Goal: Task Accomplishment & Management: Complete application form

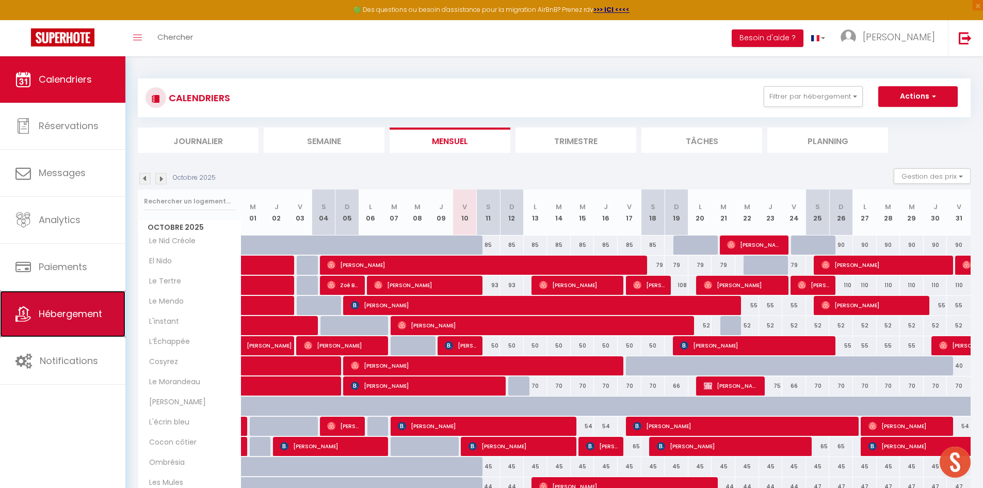
click at [65, 313] on span "Hébergement" at bounding box center [70, 313] width 63 height 13
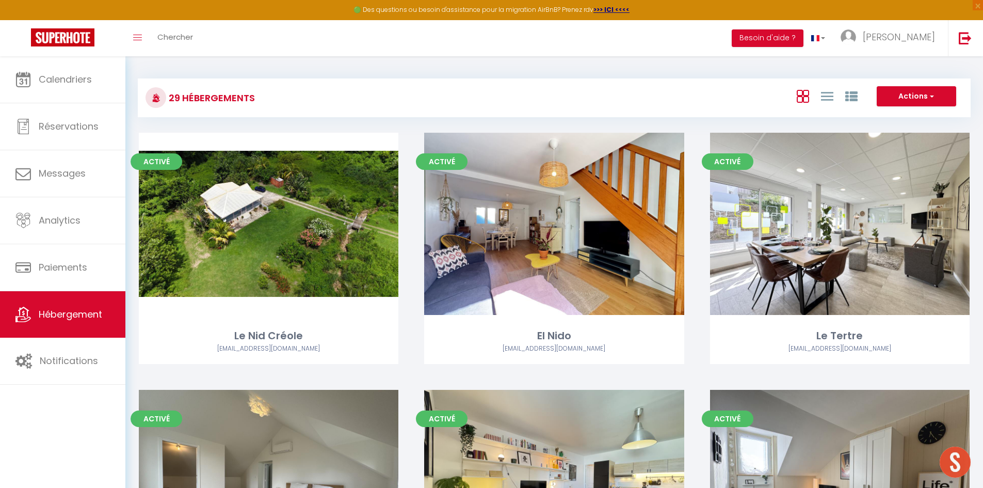
click at [413, 196] on div "Activé Editer El Nido [EMAIL_ADDRESS][DOMAIN_NAME]" at bounding box center [553, 261] width 285 height 257
select select "3"
select select "2"
select select "1"
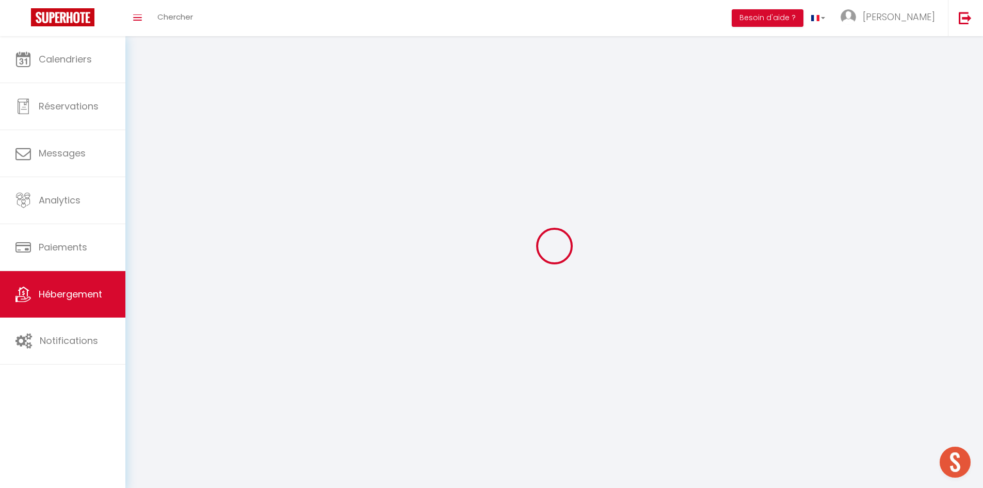
select select
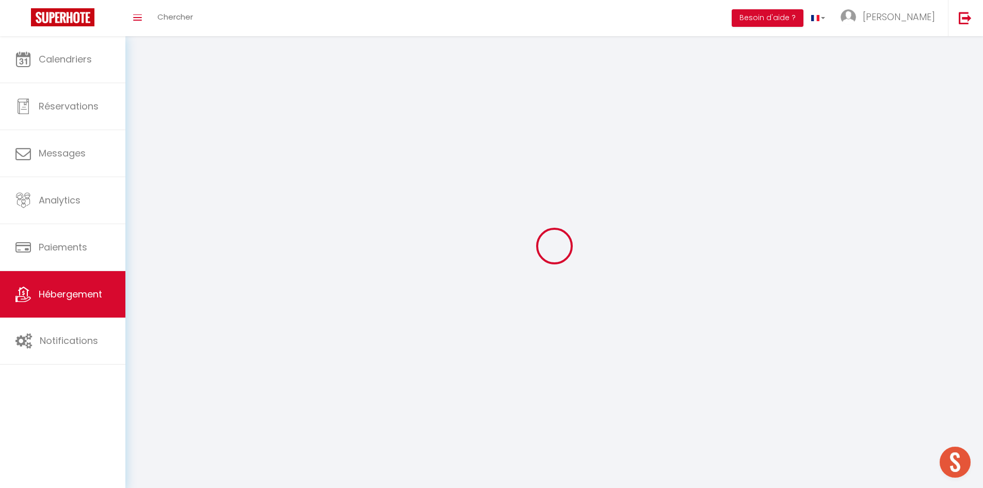
checkbox input "false"
select select
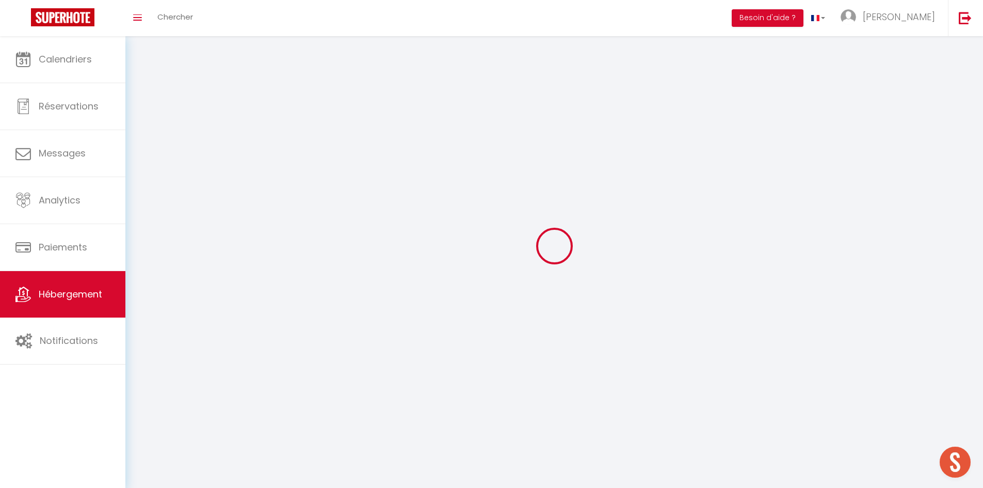
select select
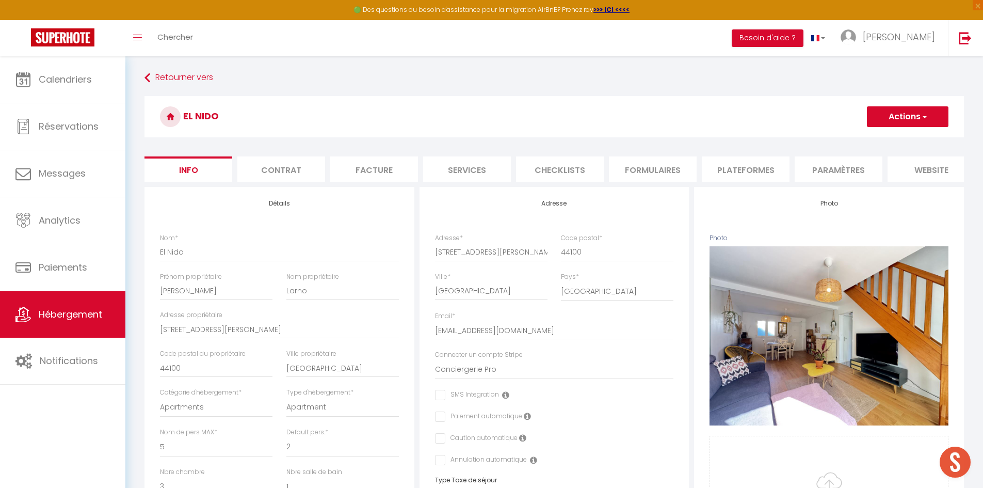
checkbox input "false"
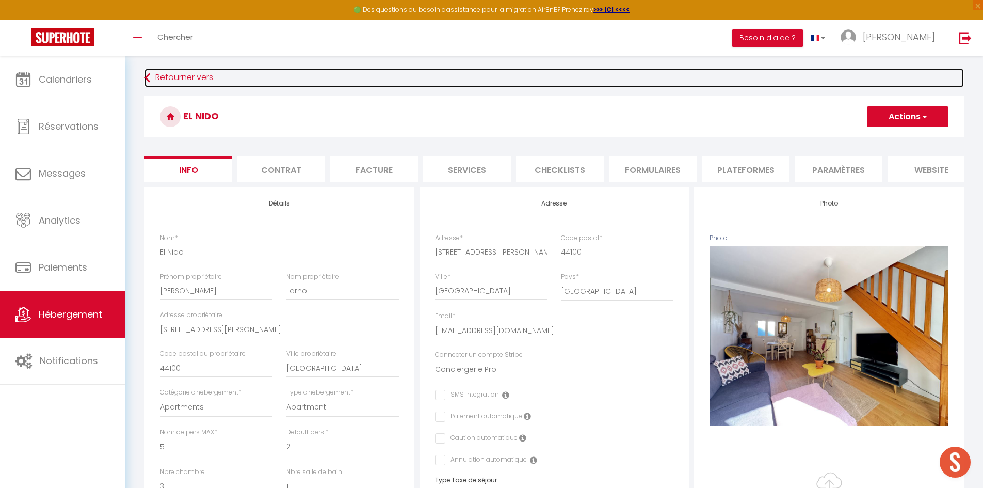
click at [168, 74] on link "Retourner vers" at bounding box center [555, 78] width 820 height 19
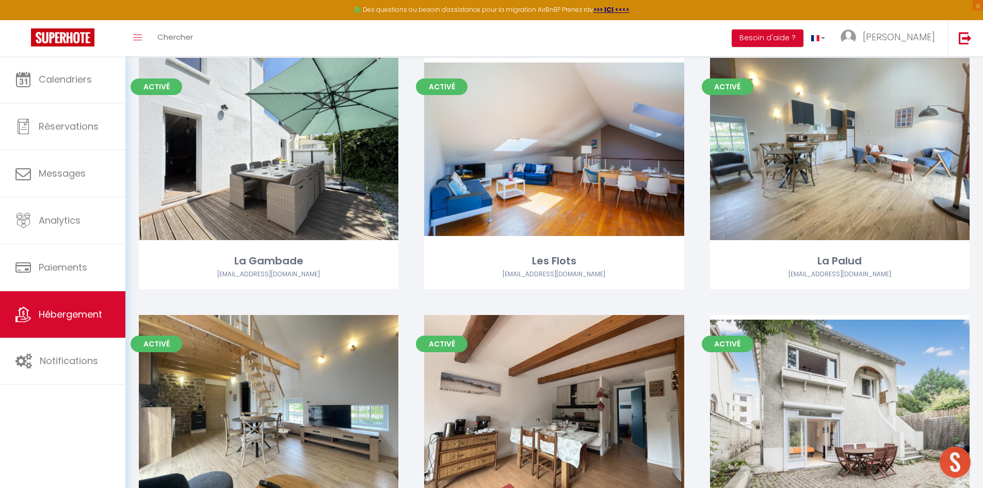
scroll to position [1359, 0]
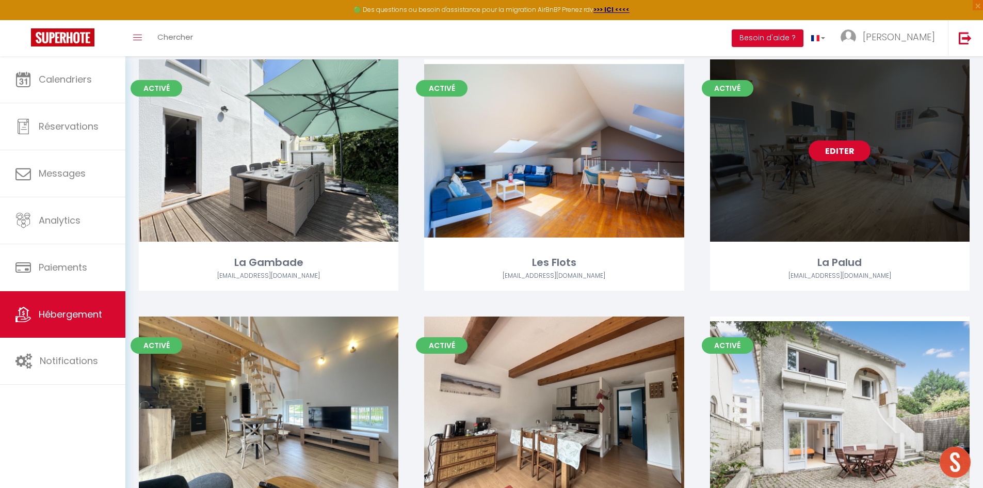
click at [850, 147] on link "Editer" at bounding box center [840, 150] width 62 height 21
select select "3"
select select "2"
select select "1"
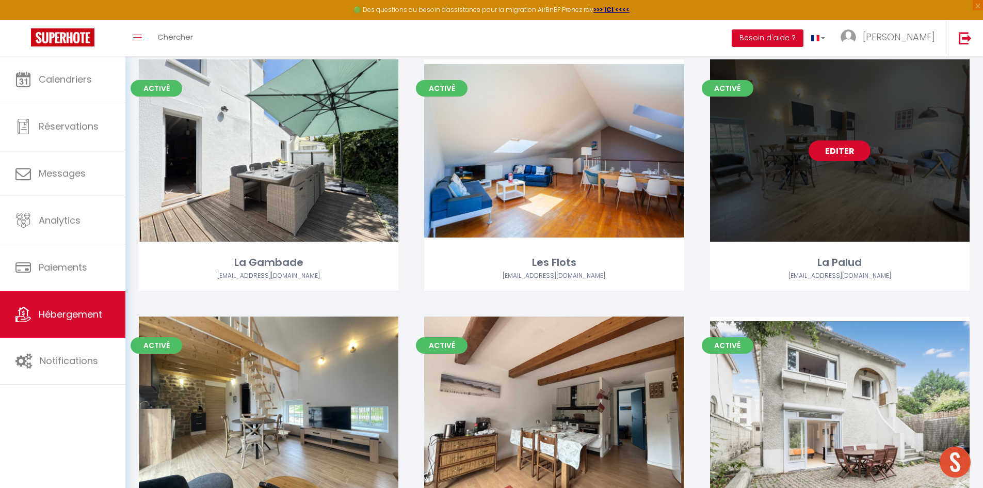
select select "1"
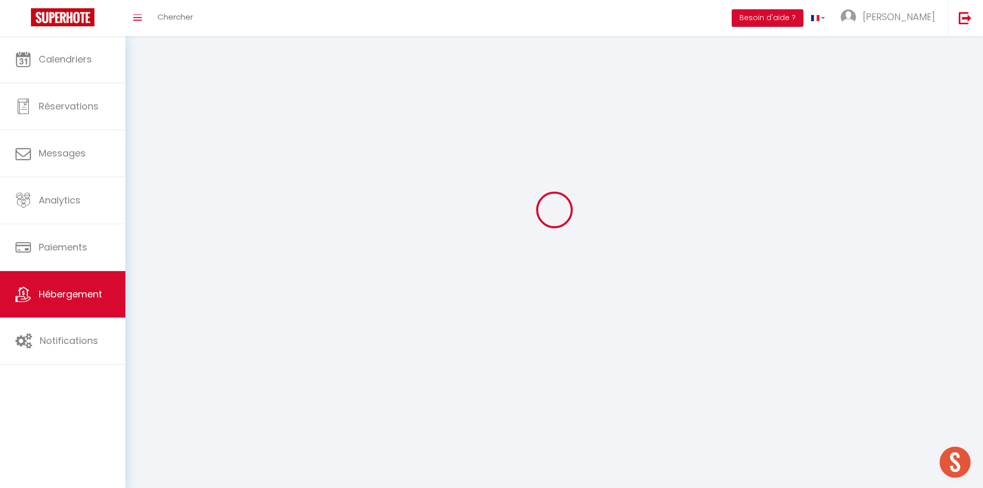
select select
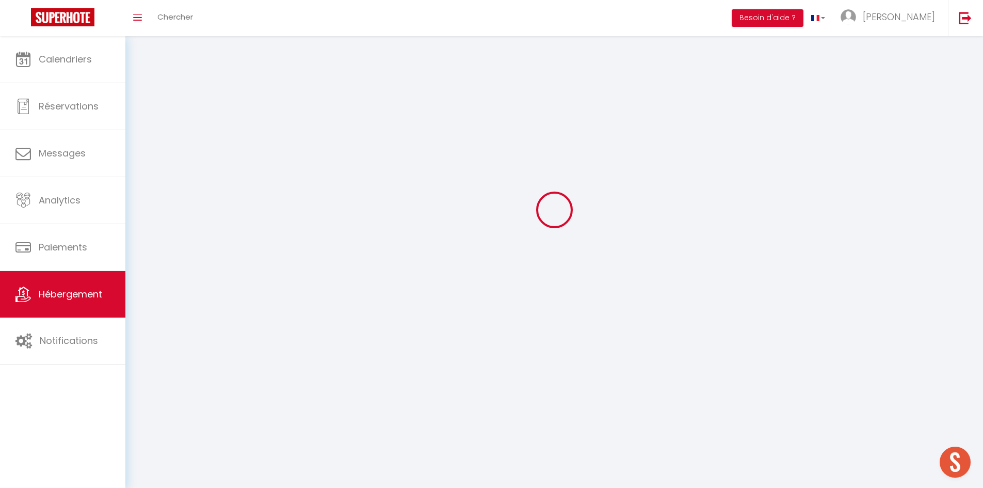
checkbox input "false"
select select
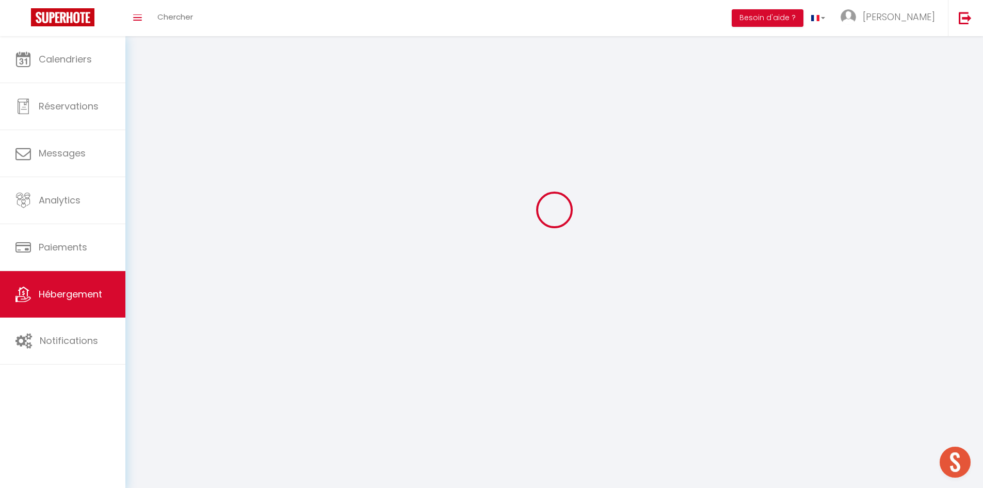
select select
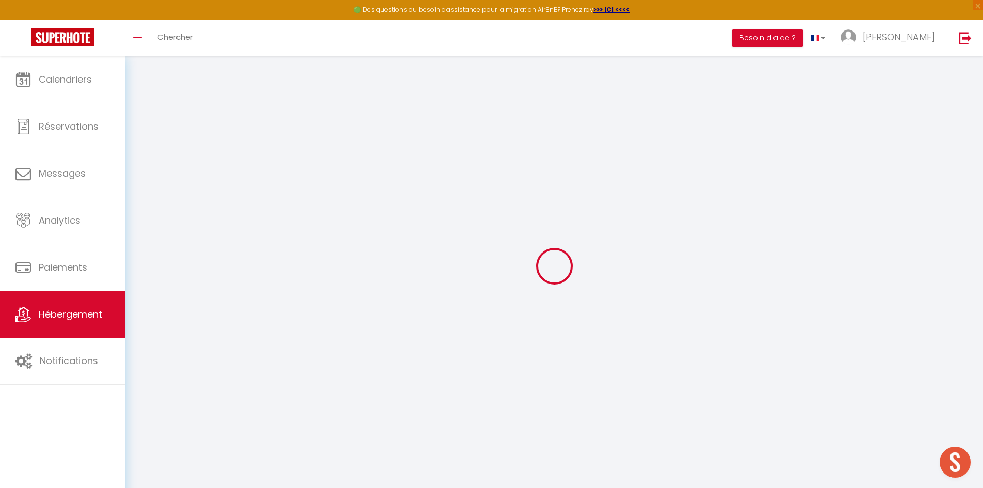
select select "+ 15 %"
select select "+ 19 %"
select select "6208-1527491936025410839"
checkbox input "false"
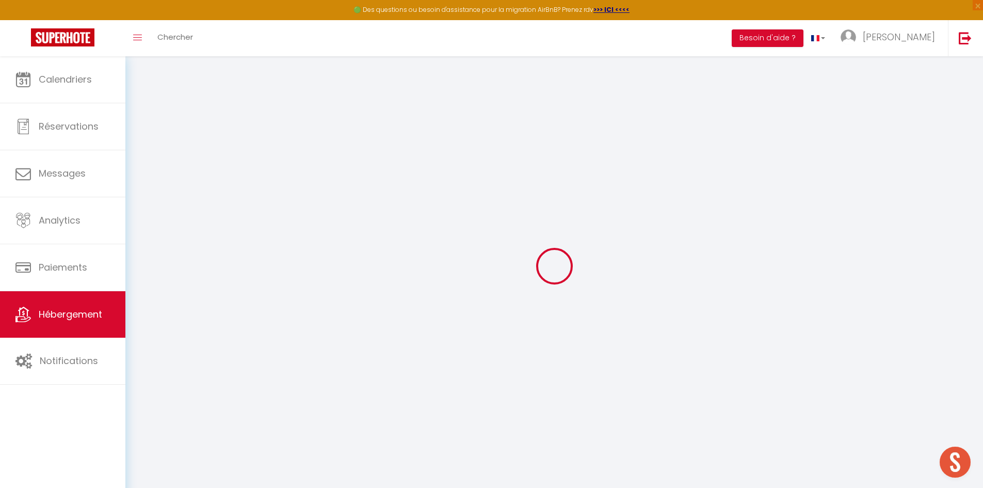
checkbox input "false"
select select "EUR"
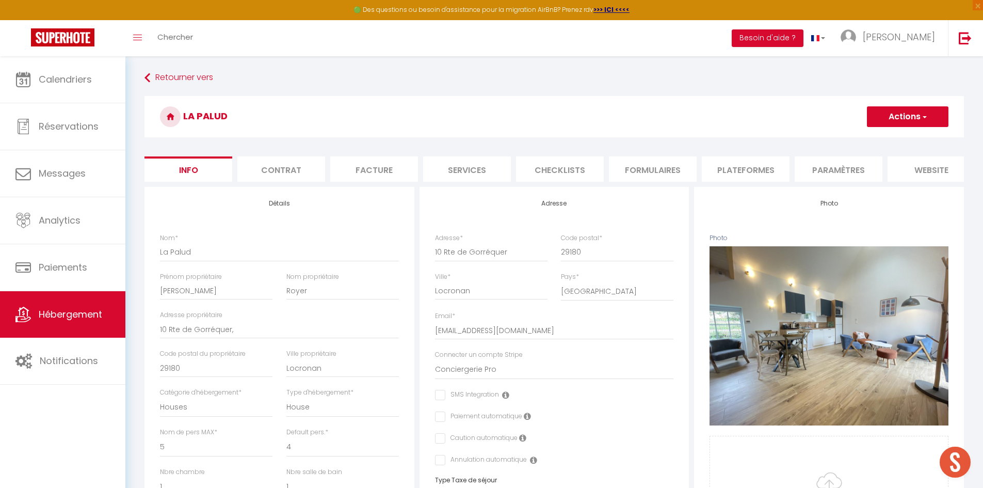
click at [764, 171] on li "Plateformes" at bounding box center [746, 168] width 88 height 25
select select
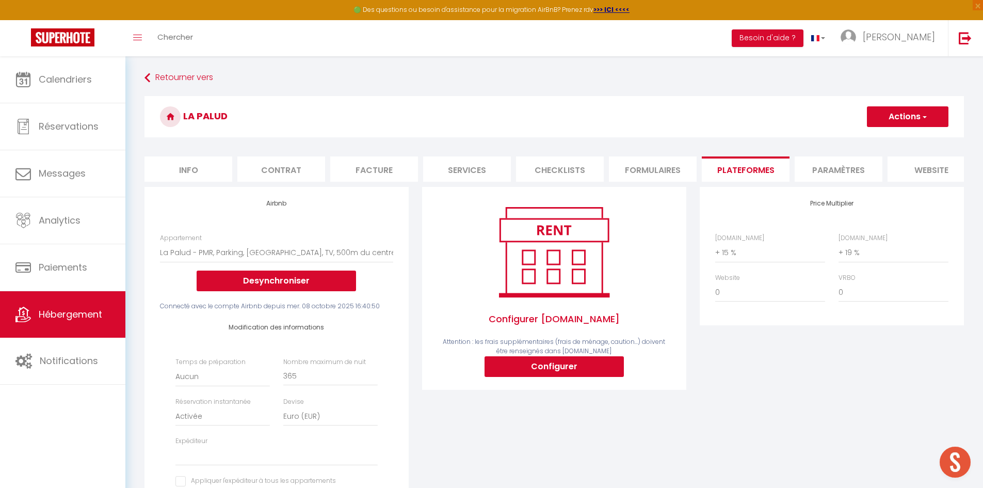
click at [632, 346] on span "Attention : les frais supplémentaires (frais de ménage, caution...) doivent êtr…" at bounding box center [554, 346] width 222 height 19
click at [695, 346] on div "Price Multiplier [DOMAIN_NAME] 0 + 1 % + 2 % + 3 % + 4 % + 5 % + 6 % + 7 %" at bounding box center [832, 369] width 278 height 364
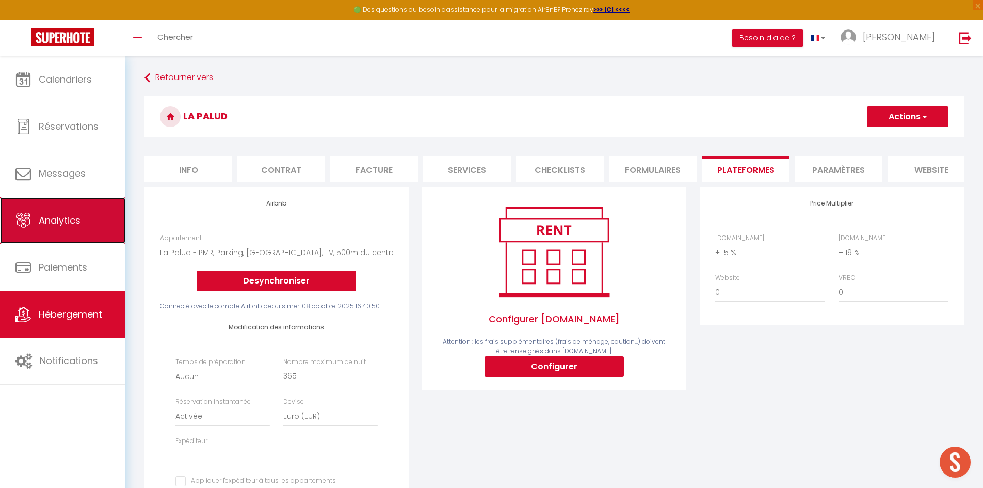
click at [91, 218] on link "Analytics" at bounding box center [62, 220] width 125 height 46
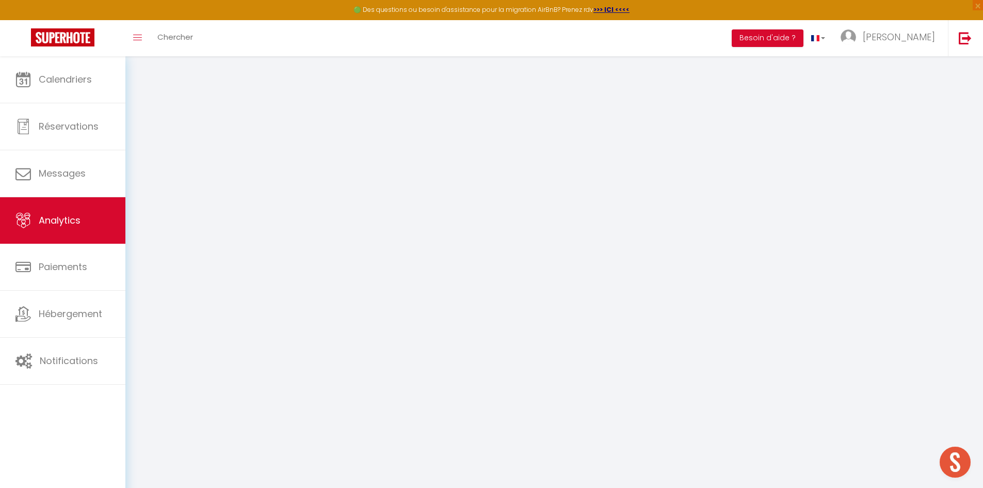
select select "2025"
select select "10"
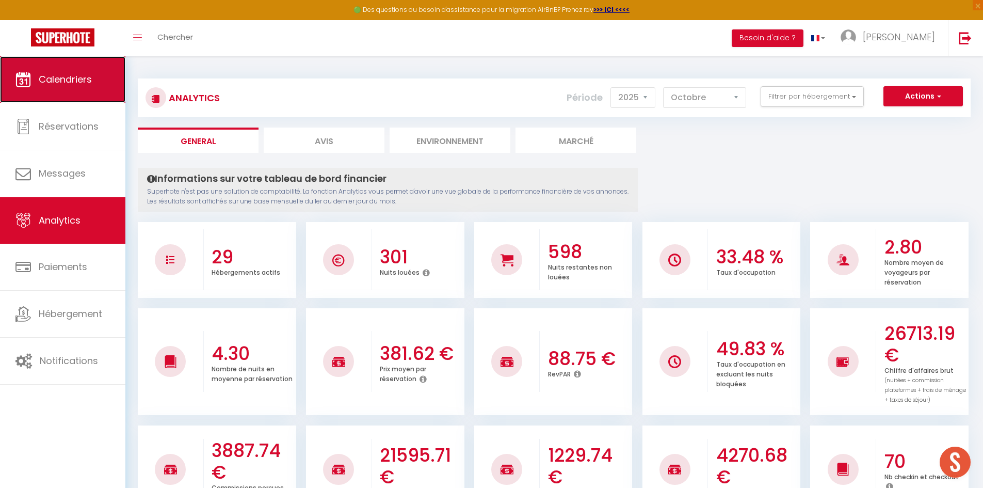
click at [55, 91] on link "Calendriers" at bounding box center [62, 79] width 125 height 46
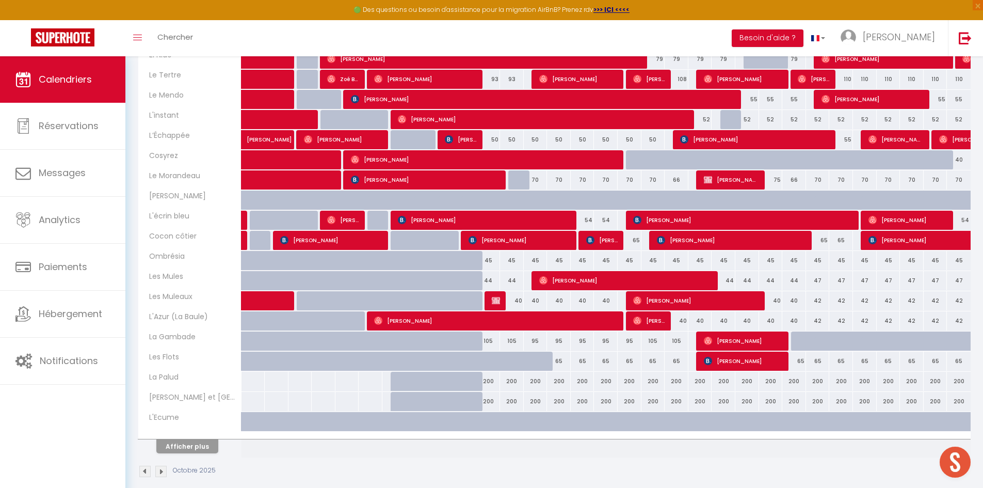
scroll to position [218, 0]
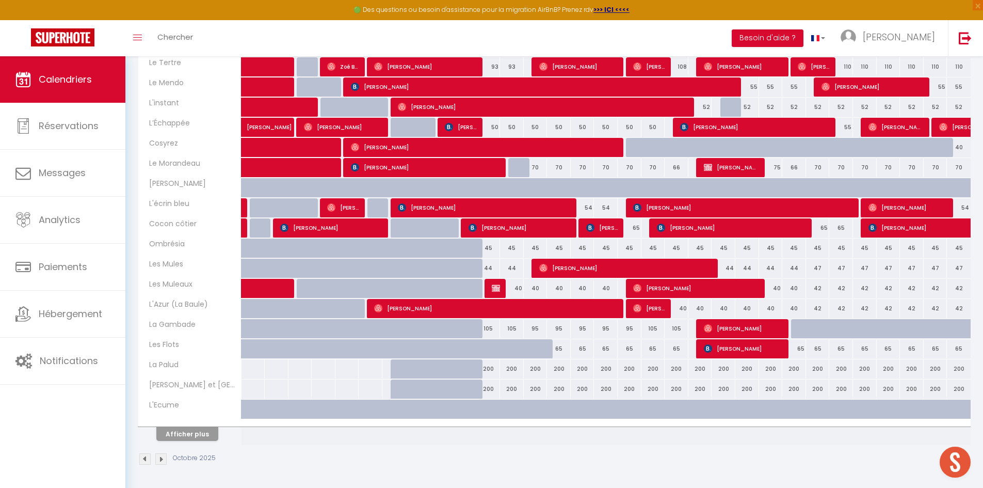
click at [491, 370] on div "200" at bounding box center [488, 368] width 24 height 19
type input "200"
type input "Sam 11 Octobre 2025"
type input "Dim 12 Octobre 2025"
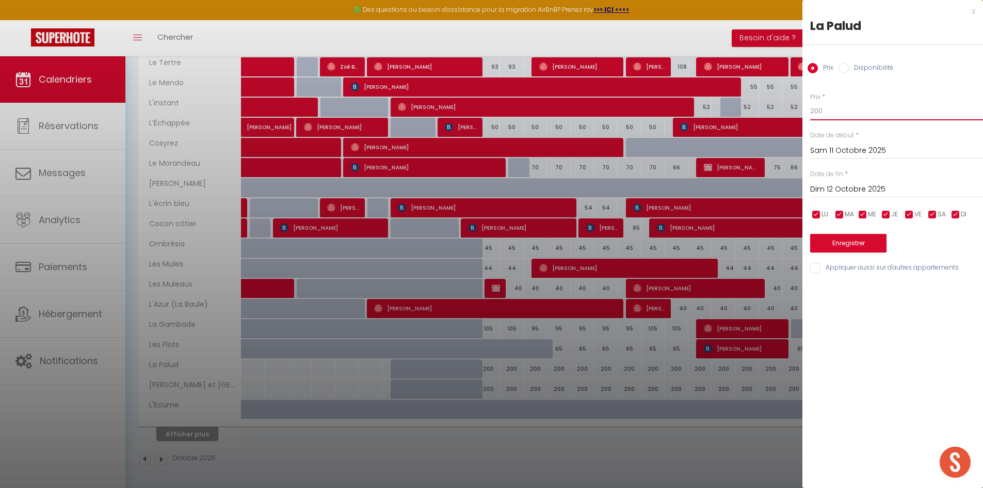
click at [851, 110] on input "200" at bounding box center [896, 111] width 173 height 19
type input "2"
type input "120"
click at [858, 189] on input "Dim 12 Octobre 2025" at bounding box center [896, 189] width 173 height 13
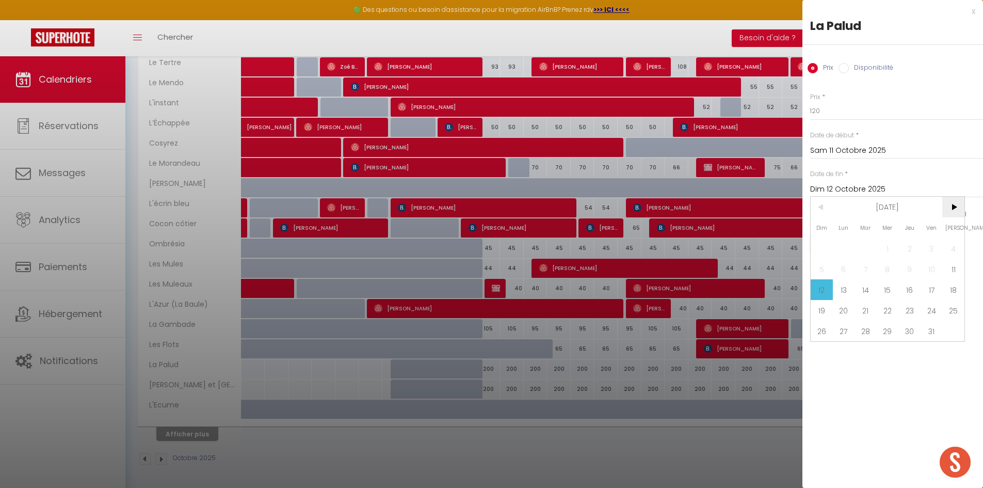
click at [953, 206] on span ">" at bounding box center [954, 207] width 22 height 21
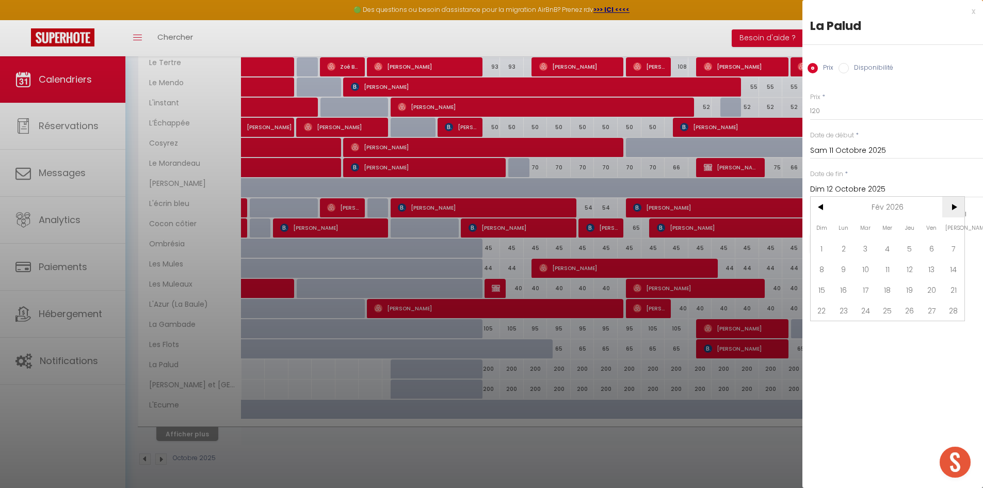
click at [953, 206] on span ">" at bounding box center [954, 207] width 22 height 21
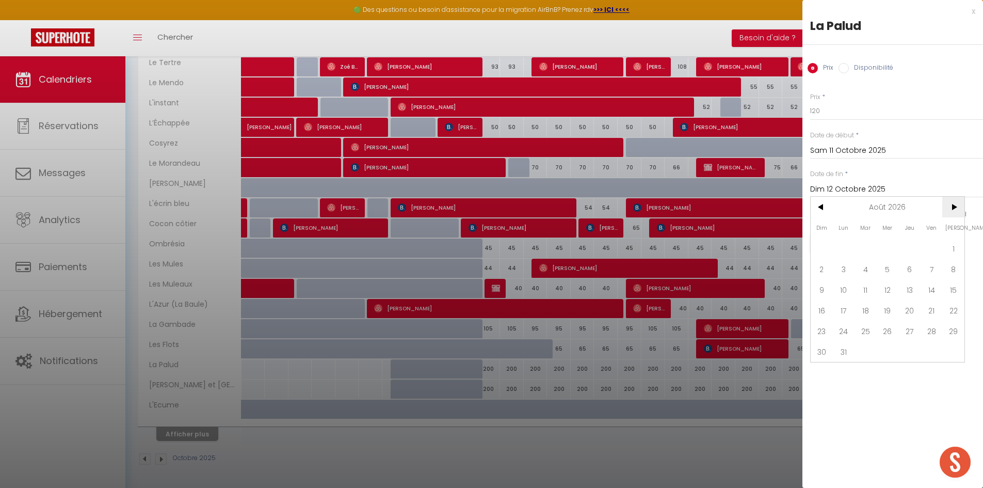
click at [953, 206] on span ">" at bounding box center [954, 207] width 22 height 21
click at [821, 209] on span "<" at bounding box center [822, 207] width 22 height 21
click at [822, 205] on span "<" at bounding box center [822, 207] width 22 height 21
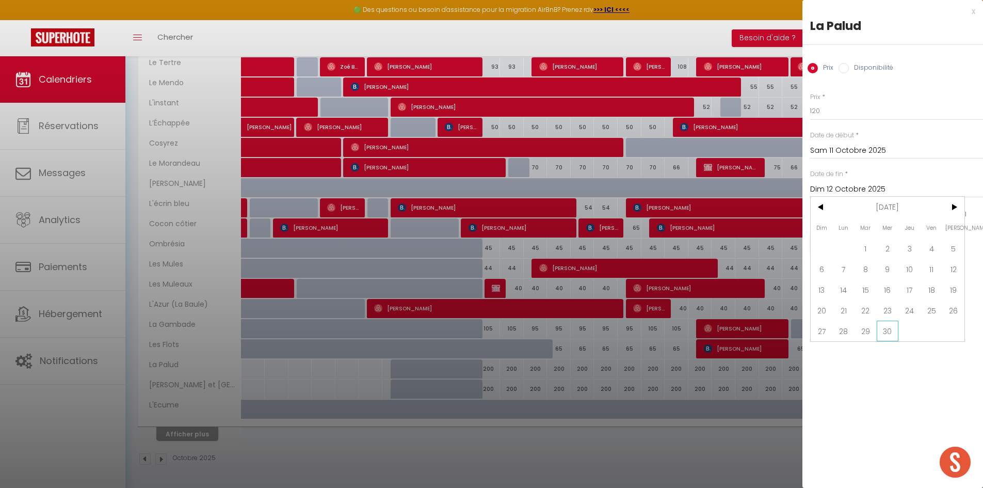
click at [893, 324] on span "30" at bounding box center [888, 331] width 22 height 21
type input "Mer 30 Septembre 2026"
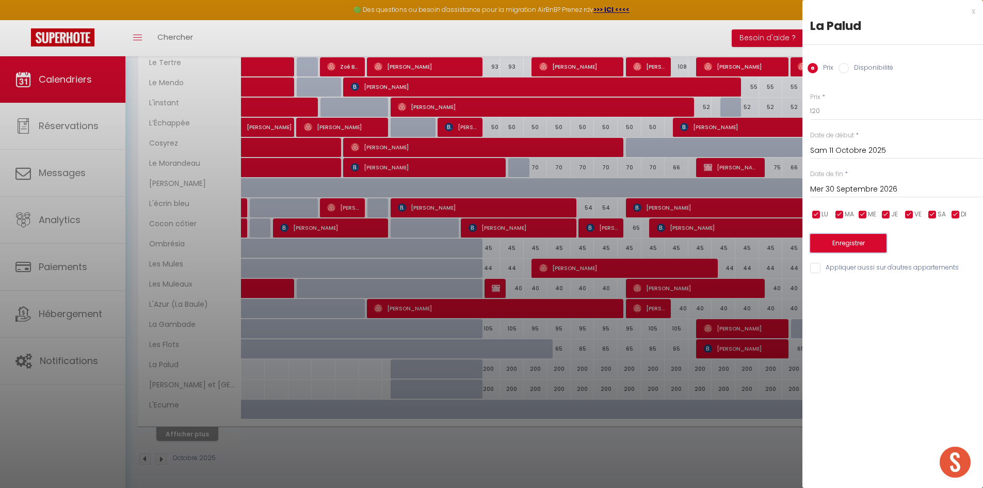
click at [874, 248] on button "Enregistrer" at bounding box center [848, 243] width 76 height 19
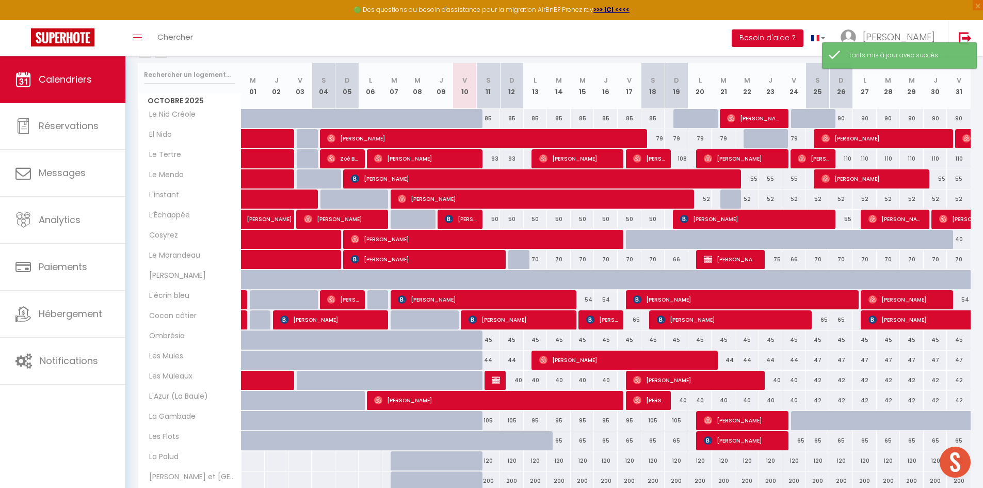
scroll to position [0, 0]
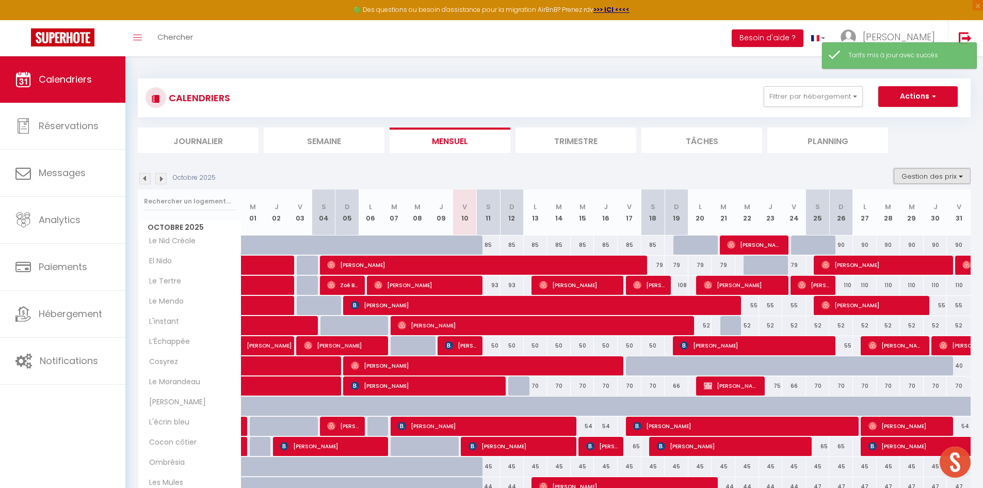
click at [924, 172] on button "Gestion des prix" at bounding box center [932, 175] width 77 height 15
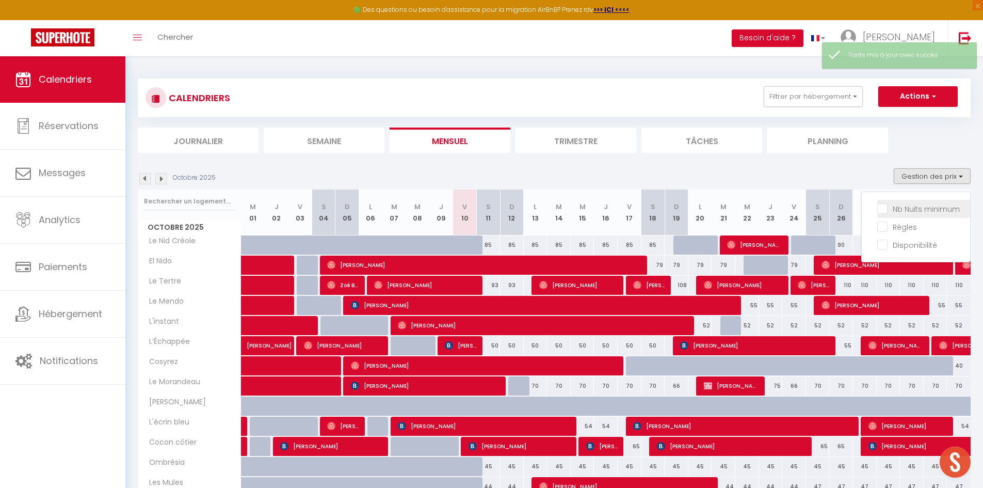
click at [922, 206] on input "Nb Nuits minimum" at bounding box center [924, 208] width 93 height 10
checkbox input "true"
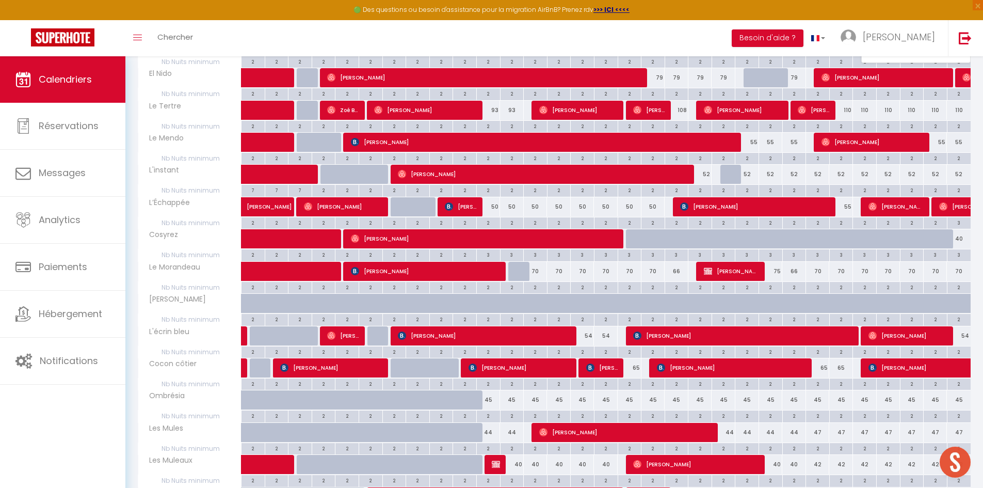
scroll to position [420, 0]
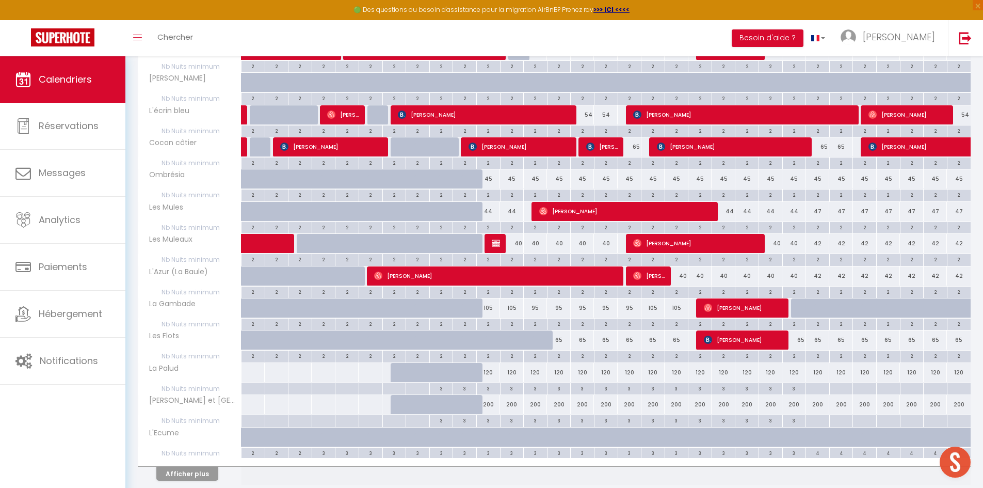
click at [491, 390] on div "3" at bounding box center [488, 388] width 23 height 10
type input "3"
type input "Sam 11 Octobre 2025"
type input "Dim 12 Octobre 2025"
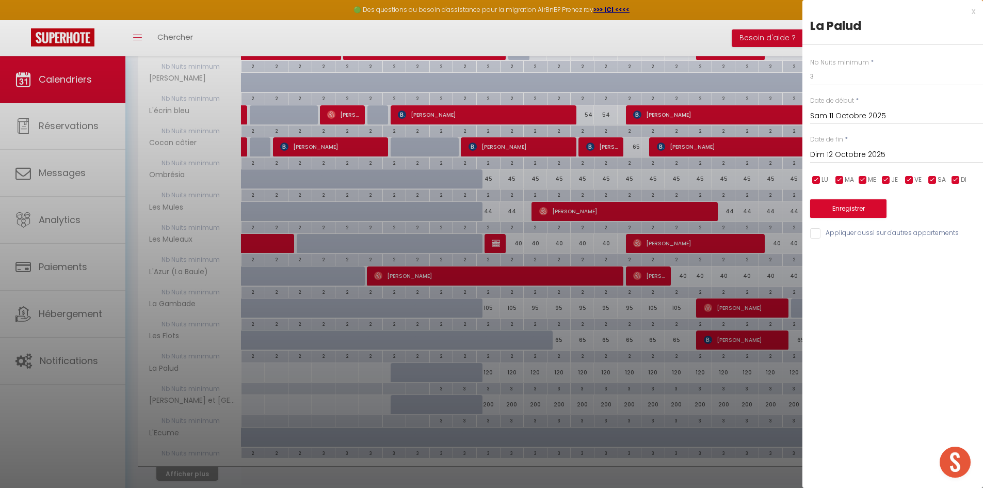
click at [526, 384] on div at bounding box center [491, 244] width 983 height 488
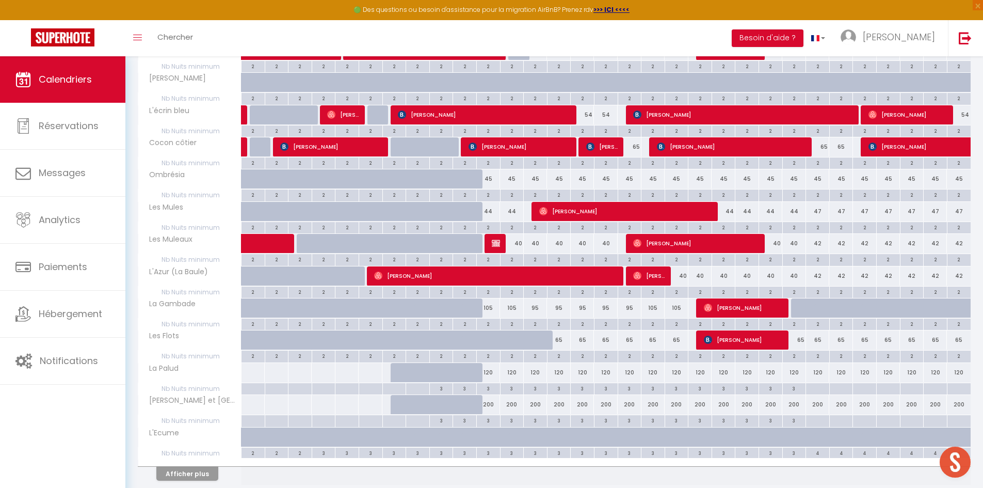
click at [510, 390] on div "3" at bounding box center [512, 388] width 23 height 10
type input "3"
type input "Dim 12 Octobre 2025"
type input "Lun 13 Octobre 2025"
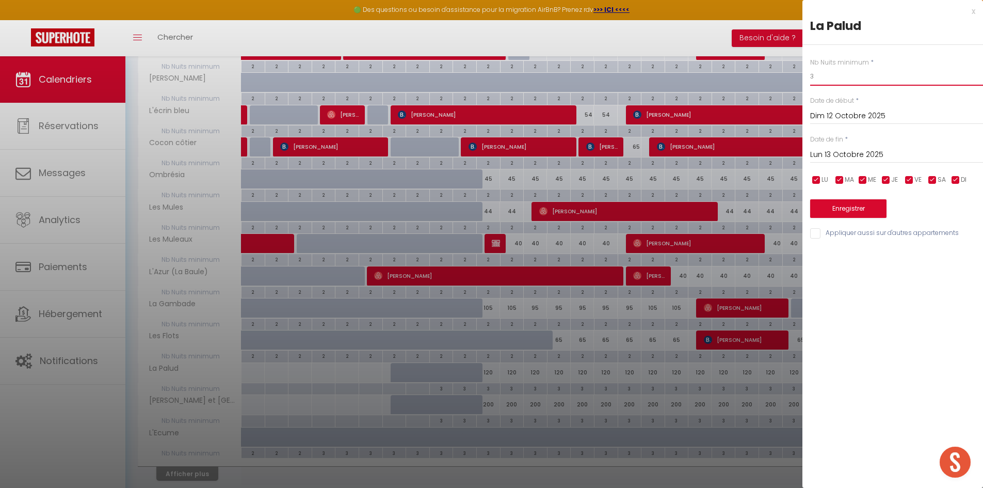
click at [865, 78] on input "3" at bounding box center [896, 76] width 173 height 19
type input "2"
click at [875, 149] on input "Lun 13 Octobre 2025" at bounding box center [896, 154] width 173 height 13
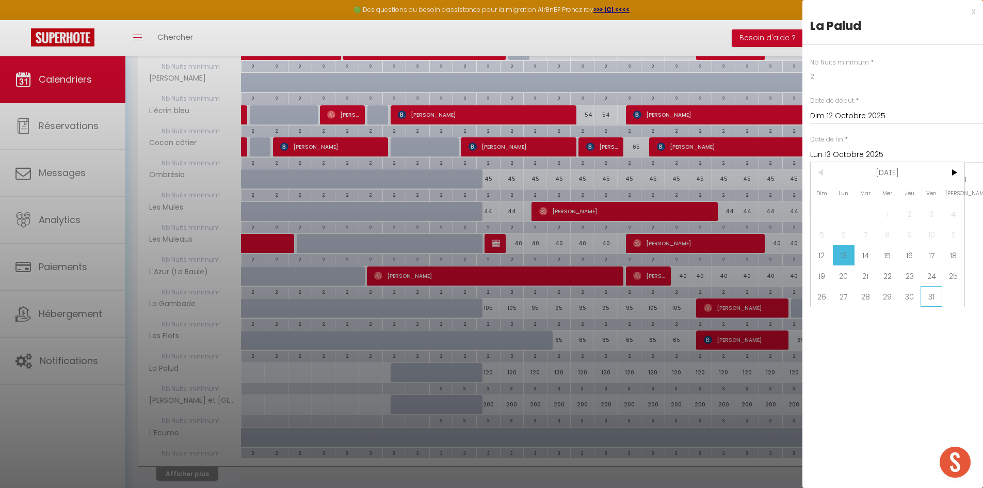
click at [931, 292] on span "31" at bounding box center [932, 296] width 22 height 21
type input "Ven 31 Octobre 2025"
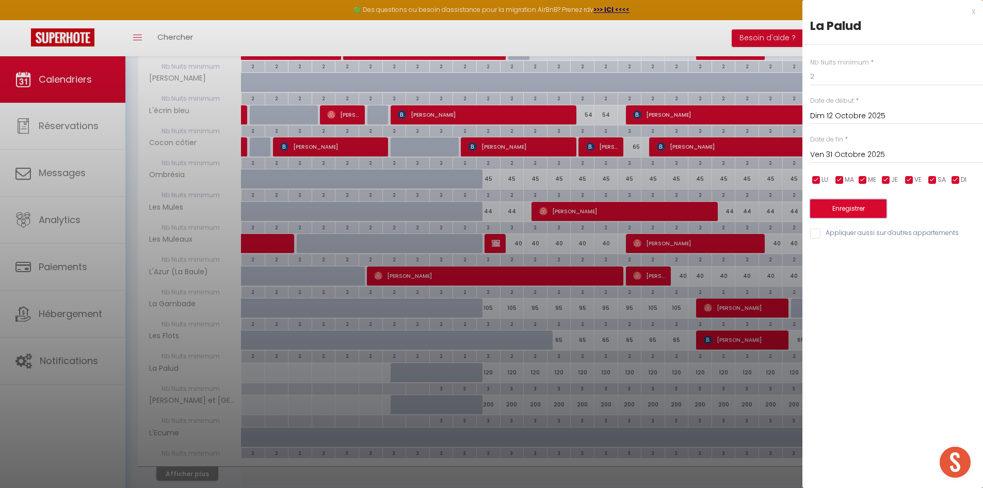
click at [858, 211] on button "Enregistrer" at bounding box center [848, 208] width 76 height 19
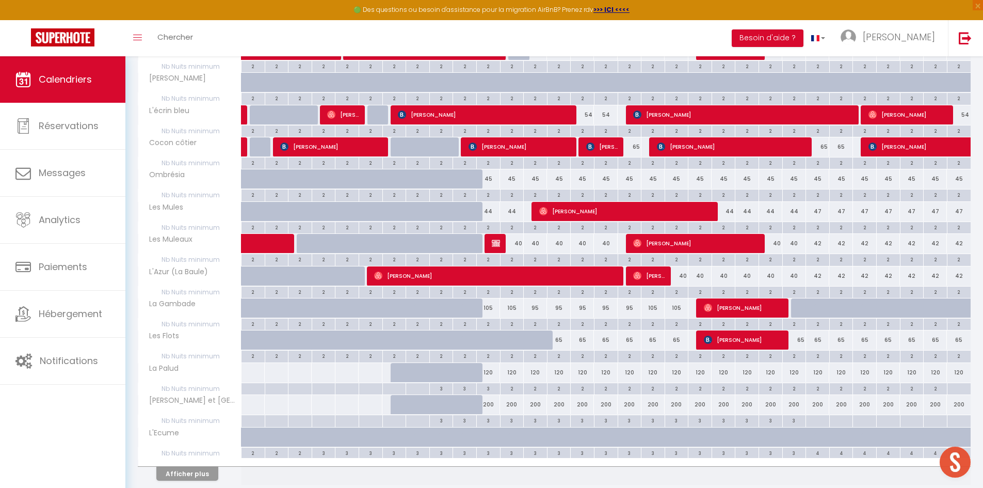
click at [958, 387] on div at bounding box center [959, 389] width 24 height 12
type input "Ven 31 Octobre 2025"
type input "[PERSON_NAME] 01 Novembre 2025"
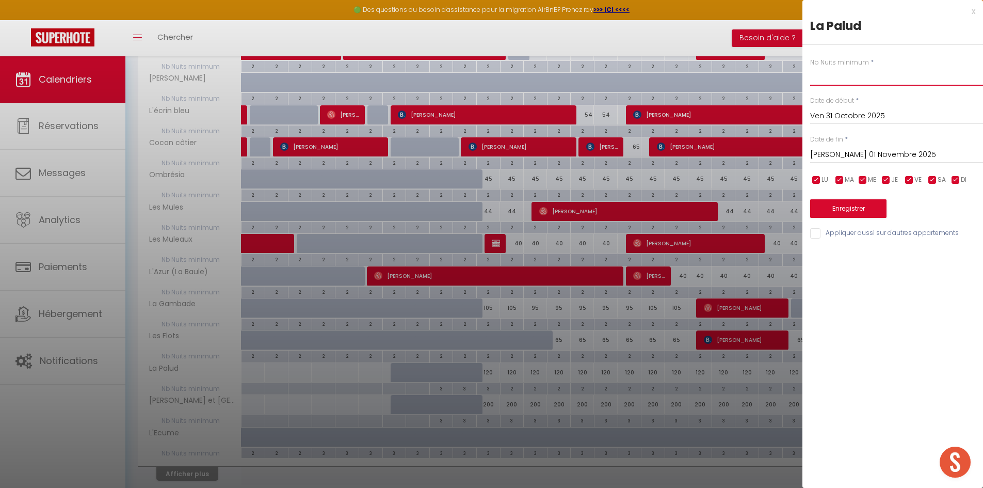
click at [863, 75] on input "text" at bounding box center [896, 76] width 173 height 19
type input "2"
click at [864, 152] on input "[PERSON_NAME] 01 Novembre 2025" at bounding box center [896, 154] width 173 height 13
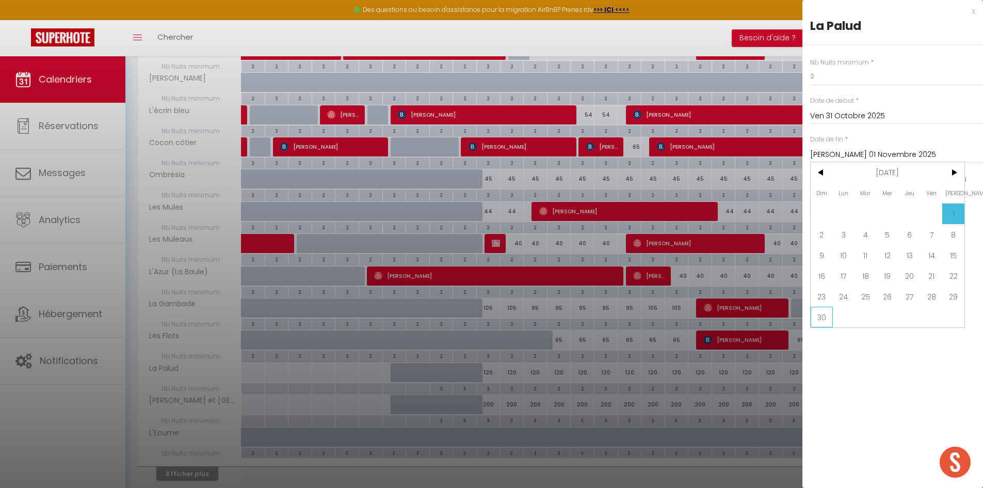
click at [823, 319] on span "30" at bounding box center [822, 317] width 22 height 21
type input "Dim 30 Novembre 2025"
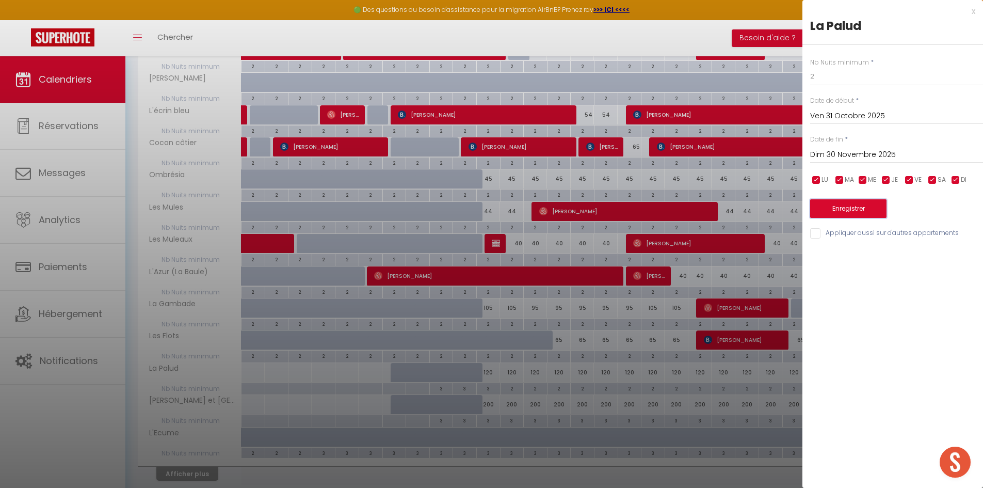
click at [867, 204] on button "Enregistrer" at bounding box center [848, 208] width 76 height 19
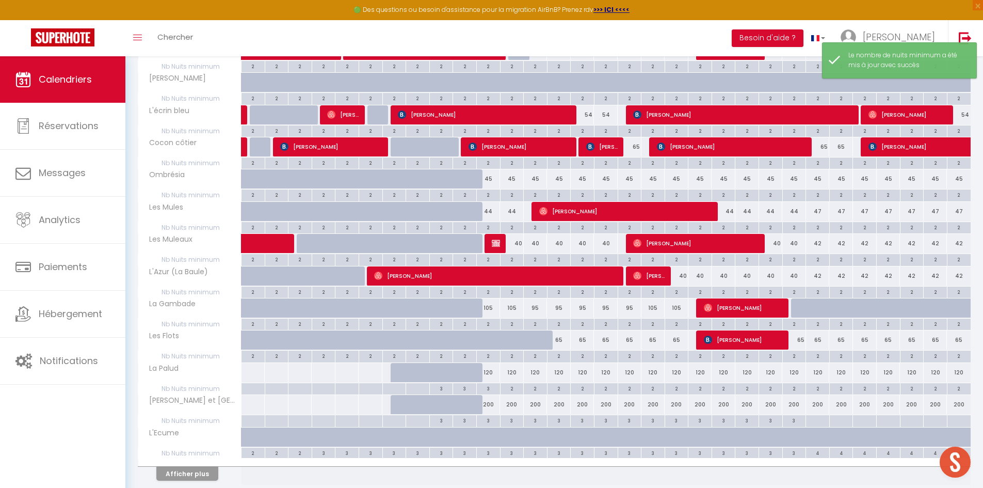
scroll to position [0, 0]
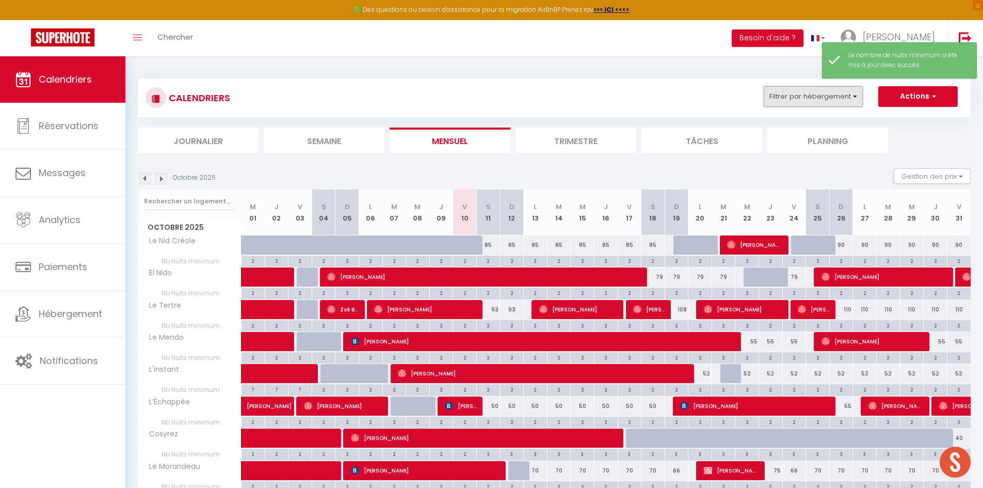
click at [824, 92] on button "Filtrer par hébergement" at bounding box center [813, 96] width 99 height 21
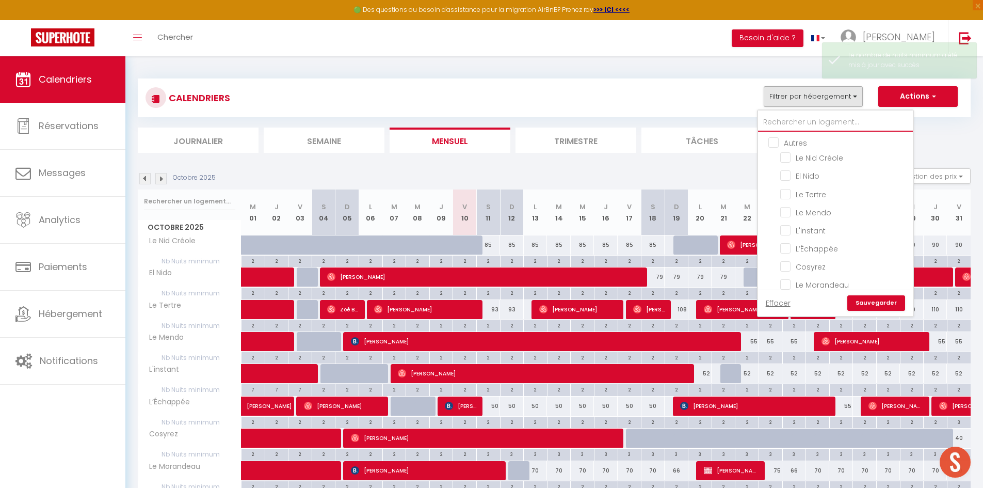
click at [798, 125] on input "text" at bounding box center [835, 122] width 155 height 19
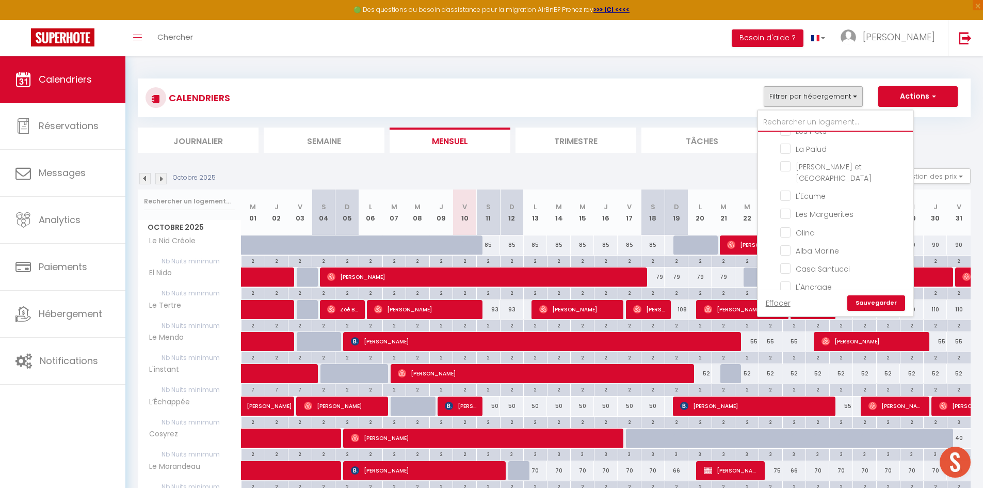
scroll to position [318, 0]
click at [791, 148] on input "La Palud" at bounding box center [845, 147] width 129 height 10
checkbox input "true"
checkbox input "false"
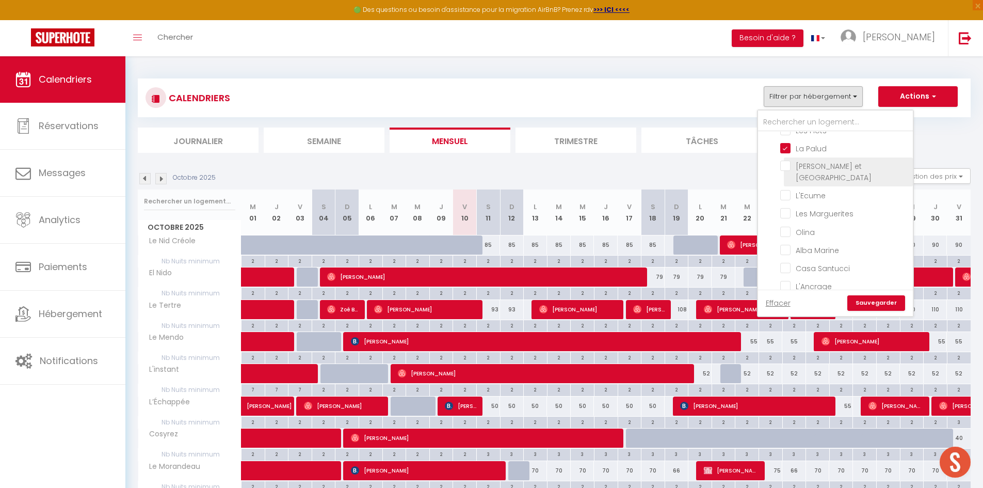
checkbox input "false"
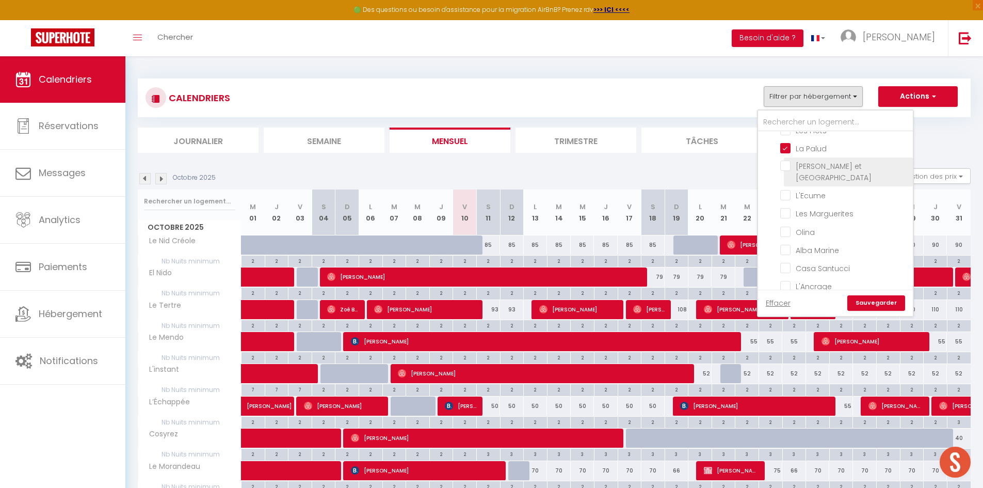
checkbox input "false"
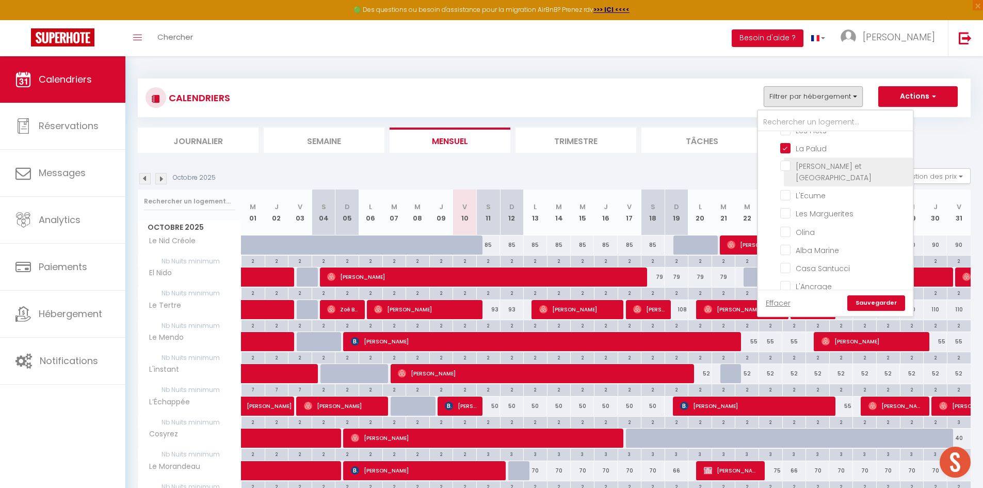
checkbox input "false"
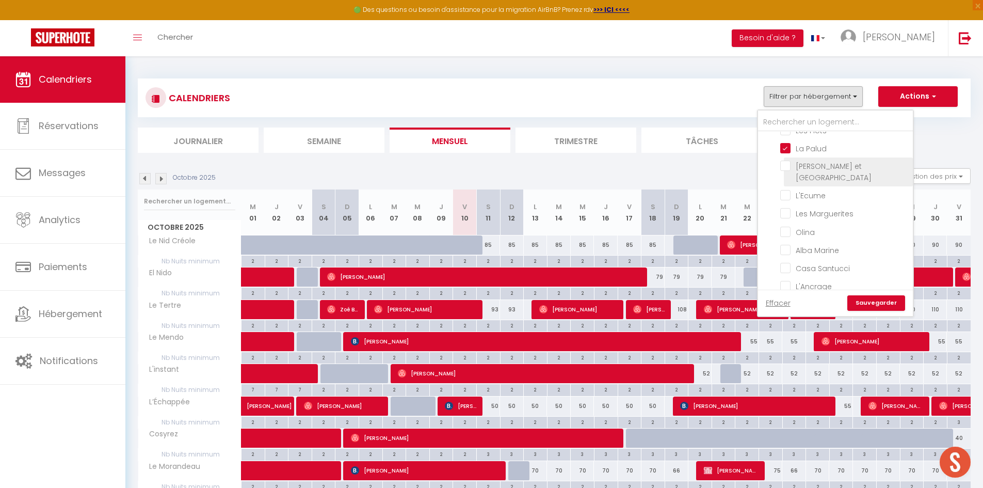
checkbox input "false"
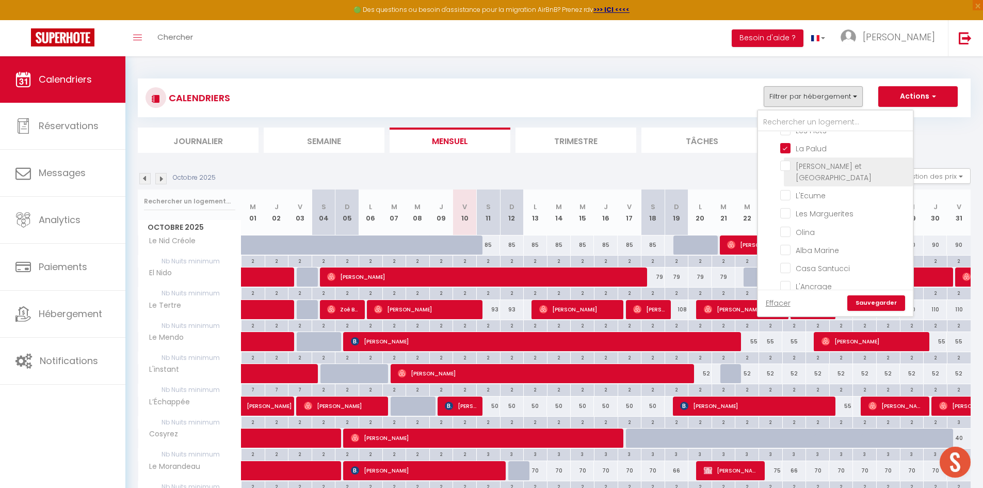
checkbox input "false"
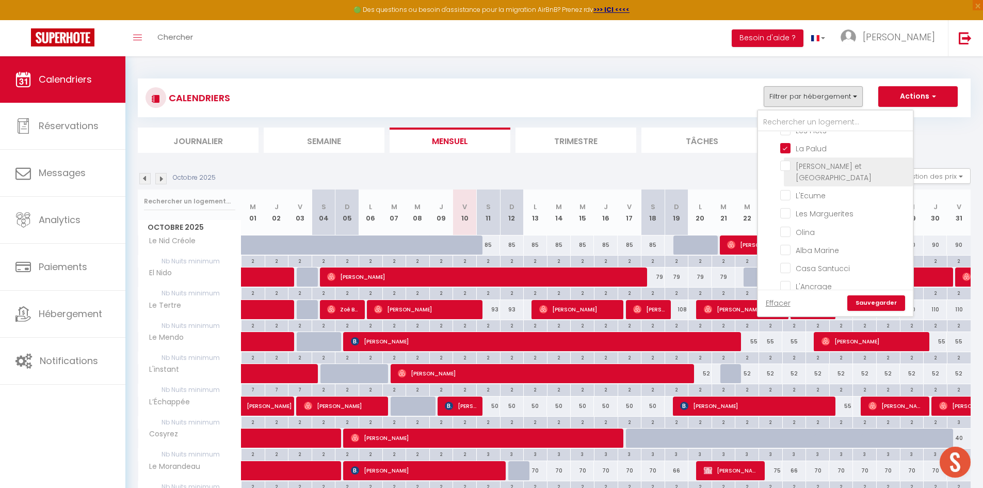
checkbox input "false"
click at [790, 163] on input "[PERSON_NAME] et [GEOGRAPHIC_DATA]" at bounding box center [845, 166] width 129 height 10
checkbox input "true"
checkbox input "false"
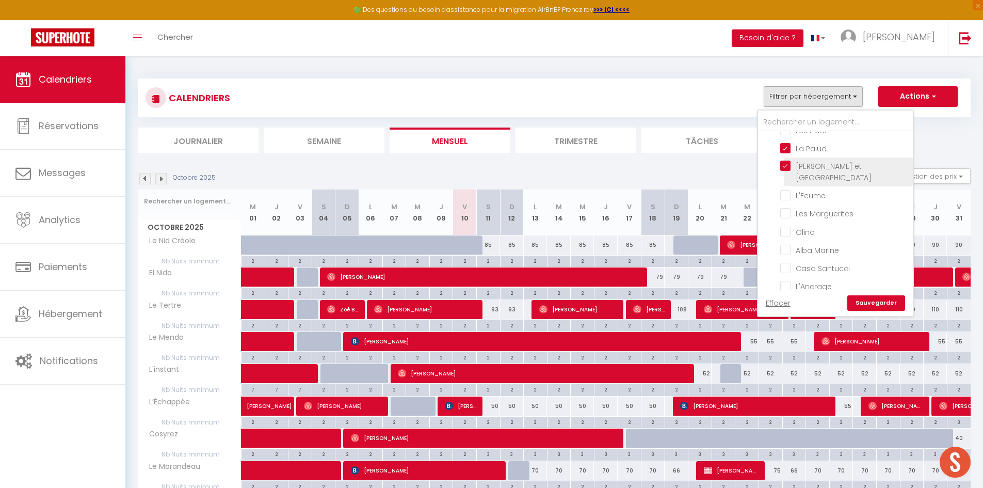
checkbox input "false"
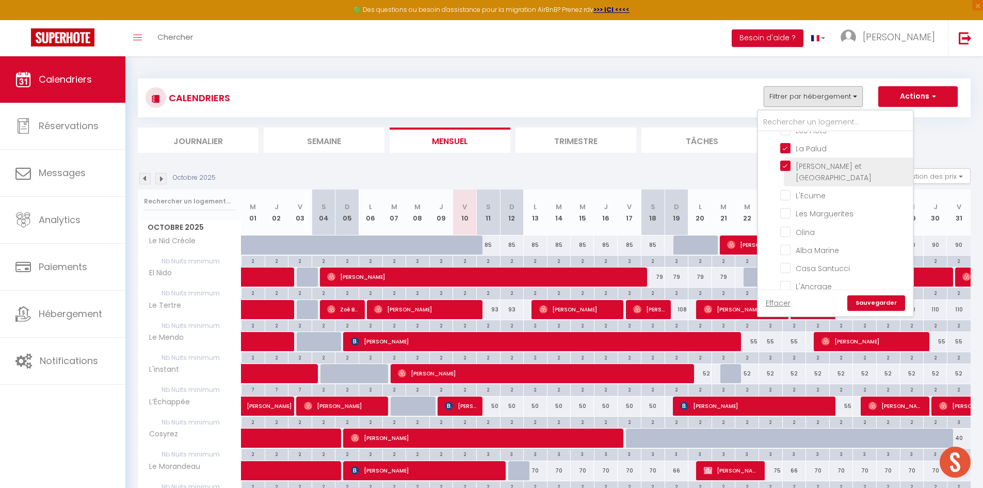
checkbox input "false"
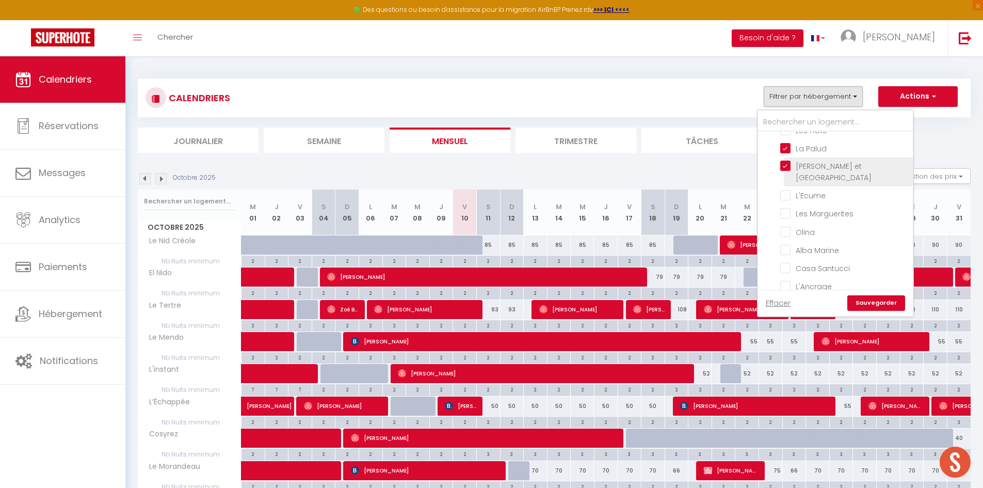
checkbox input "false"
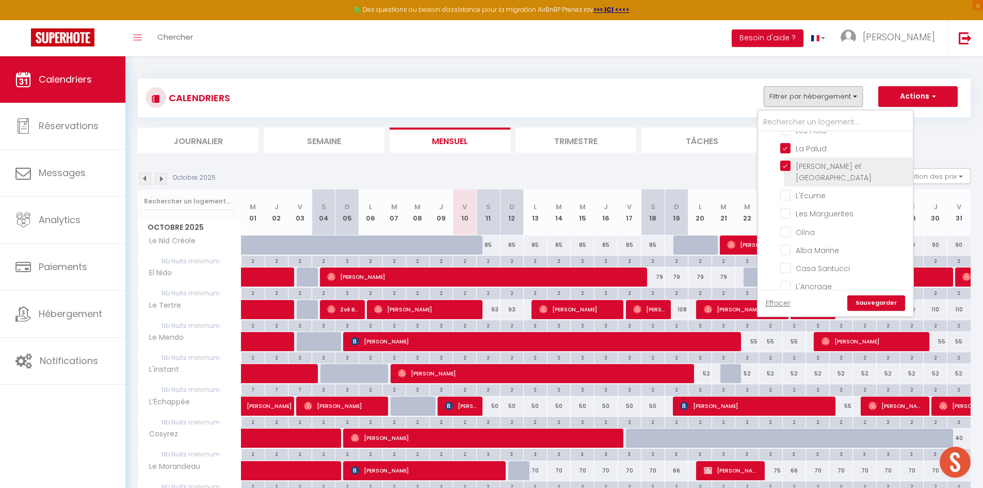
checkbox input "false"
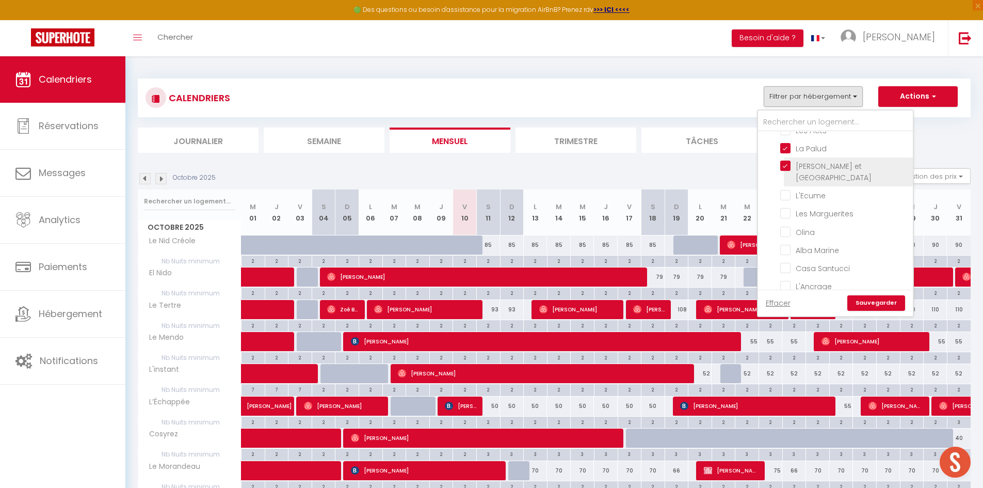
checkbox input "false"
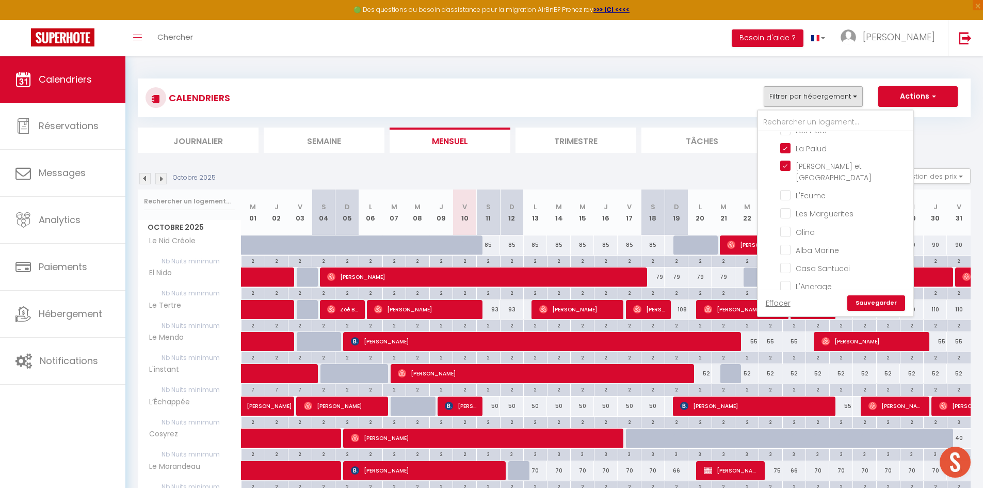
click at [888, 300] on link "Sauvegarder" at bounding box center [877, 302] width 58 height 15
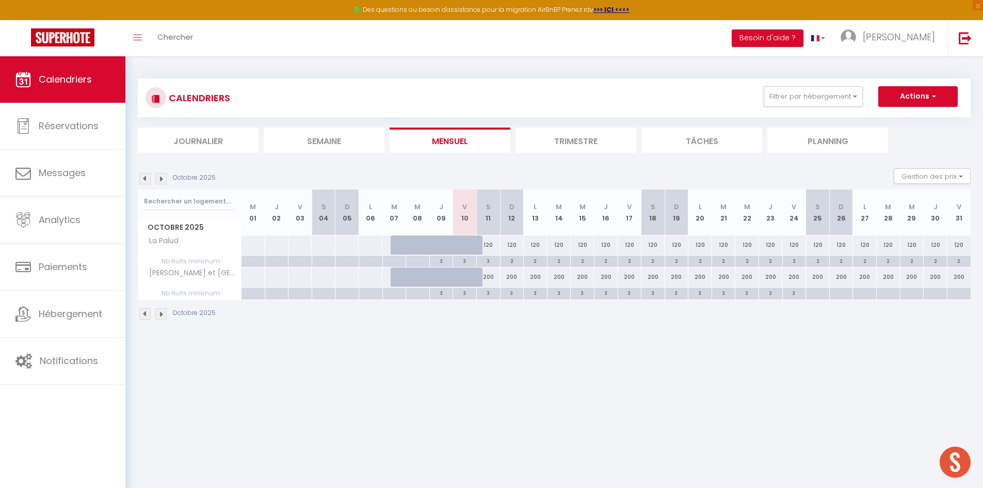
click at [516, 295] on div "3" at bounding box center [512, 293] width 23 height 10
type input "3"
type input "Dim 12 Octobre 2025"
type input "Lun 13 Octobre 2025"
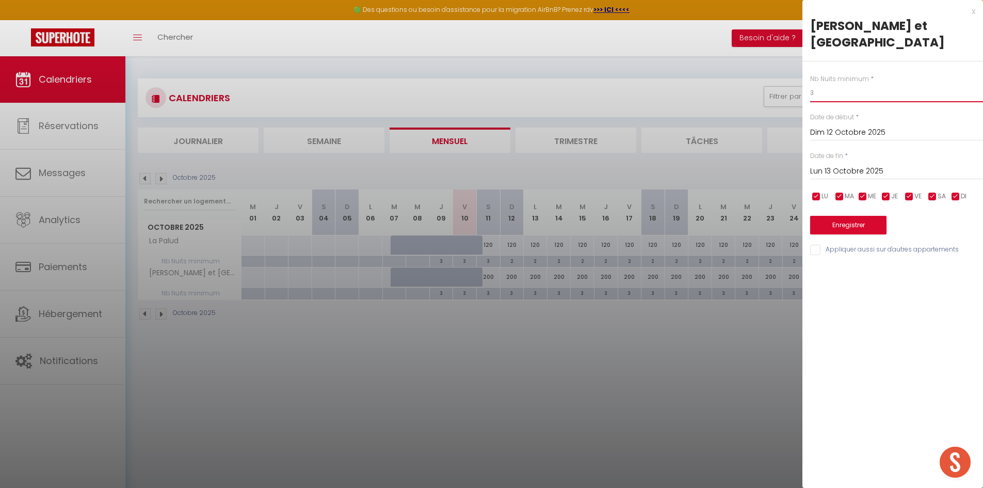
click at [836, 84] on input "3" at bounding box center [896, 93] width 173 height 19
type input "2"
click at [872, 165] on input "Lun 13 Octobre 2025" at bounding box center [896, 171] width 173 height 13
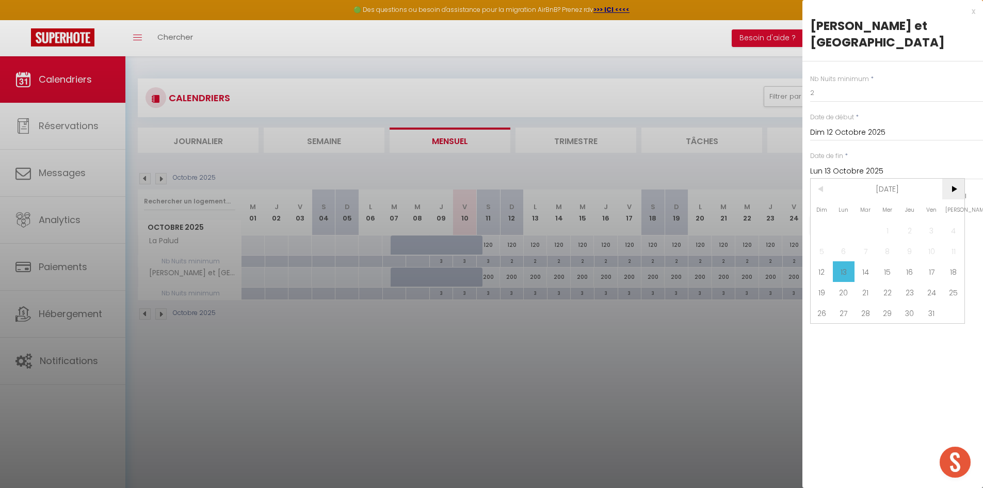
click at [954, 179] on span ">" at bounding box center [954, 189] width 22 height 21
click at [824, 179] on span "<" at bounding box center [822, 189] width 22 height 21
click at [826, 323] on span "30" at bounding box center [822, 333] width 22 height 21
type input "Dim 30 Novembre 2025"
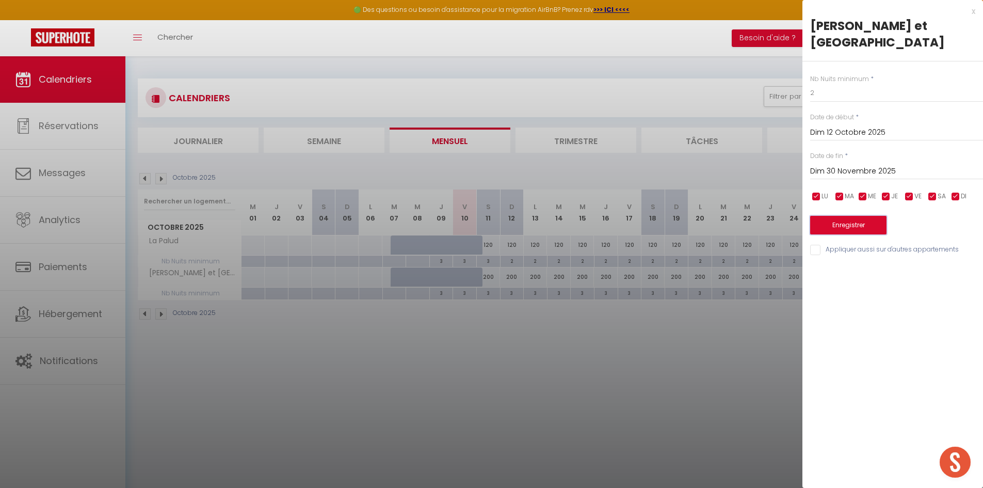
click at [855, 216] on button "Enregistrer" at bounding box center [848, 225] width 76 height 19
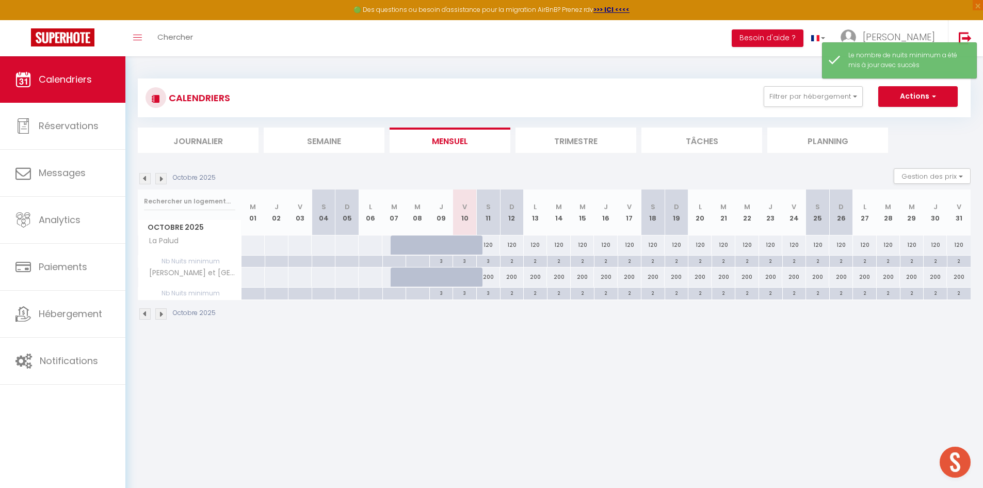
click at [161, 182] on img at bounding box center [160, 178] width 11 height 11
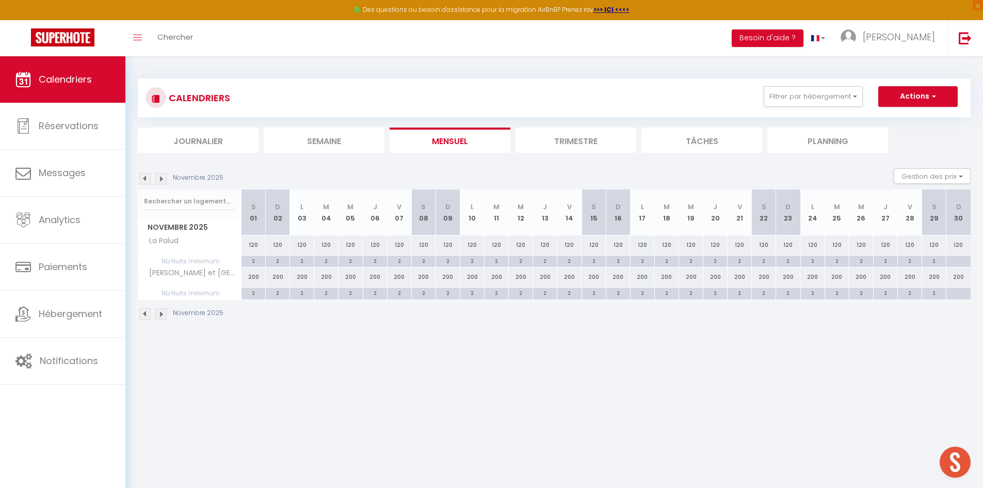
click at [961, 261] on div at bounding box center [958, 262] width 25 height 12
type input "Dim 30 Novembre 2025"
type input "Lun 01 Décembre 2025"
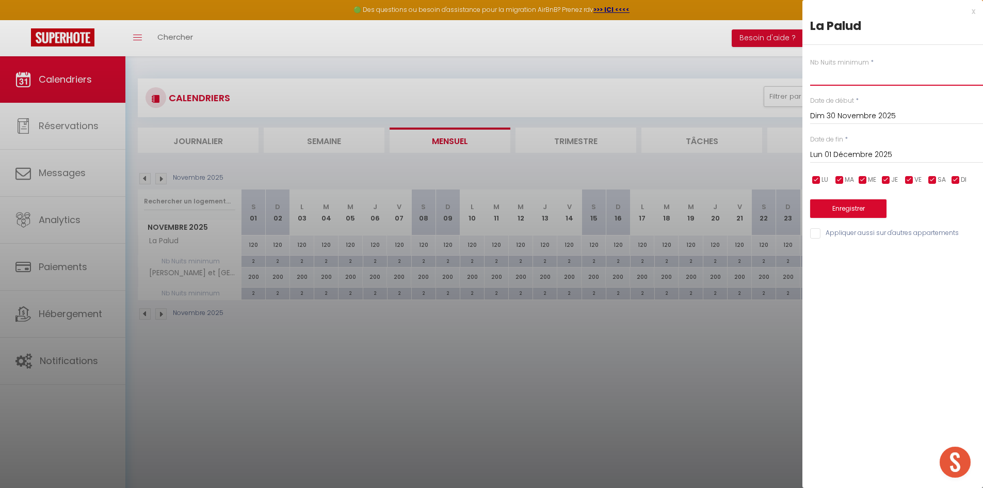
click at [839, 82] on input "text" at bounding box center [896, 76] width 173 height 19
type input "3"
click at [868, 158] on input "Lun 01 Décembre 2025" at bounding box center [896, 154] width 173 height 13
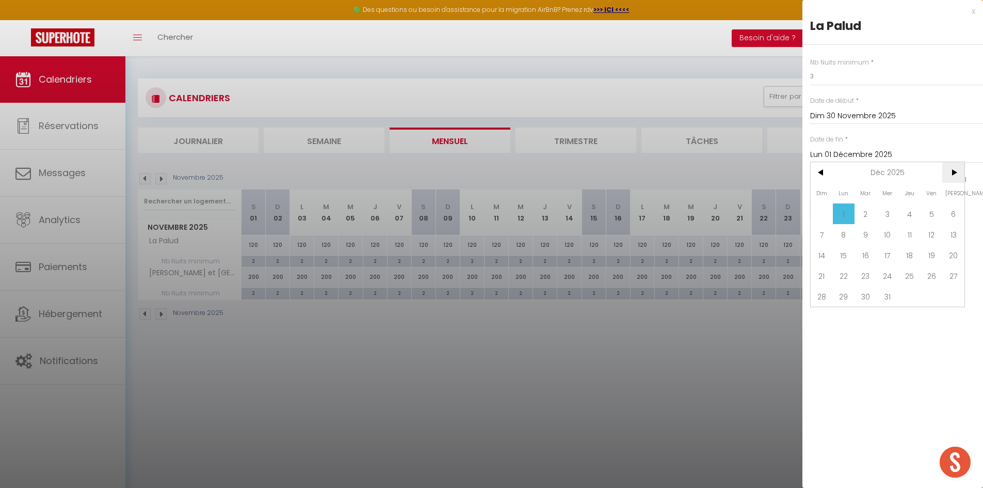
click at [958, 173] on span ">" at bounding box center [954, 172] width 22 height 21
click at [957, 173] on span ">" at bounding box center [954, 172] width 22 height 21
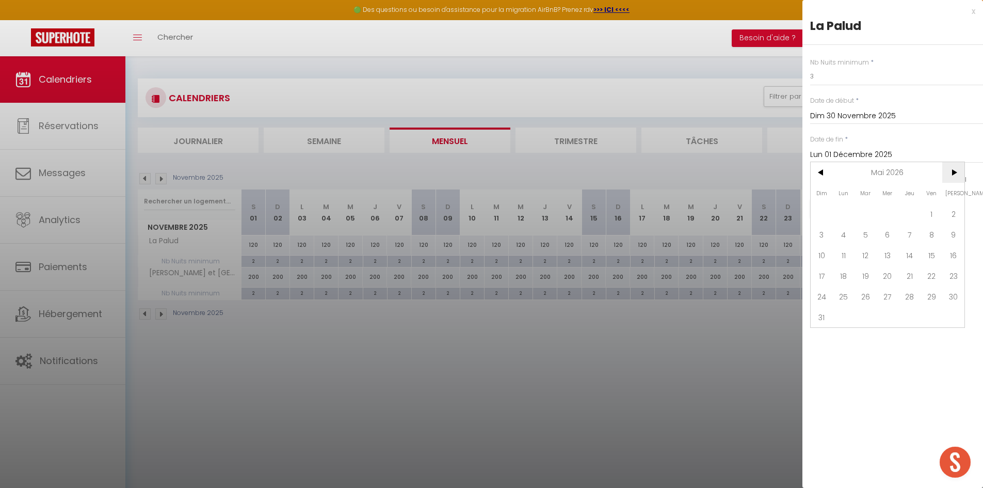
click at [957, 173] on span ">" at bounding box center [954, 172] width 22 height 21
click at [893, 295] on span "30" at bounding box center [888, 296] width 22 height 21
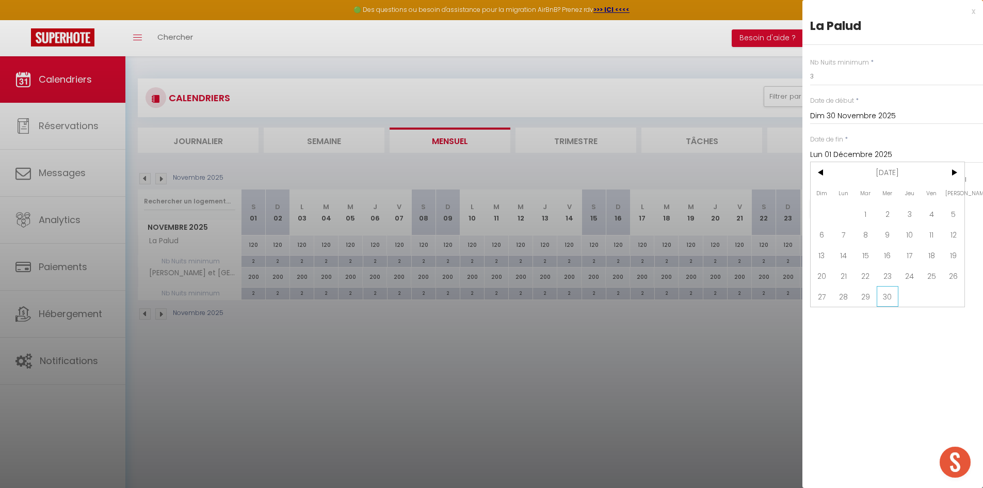
type input "Mer 30 Septembre 2026"
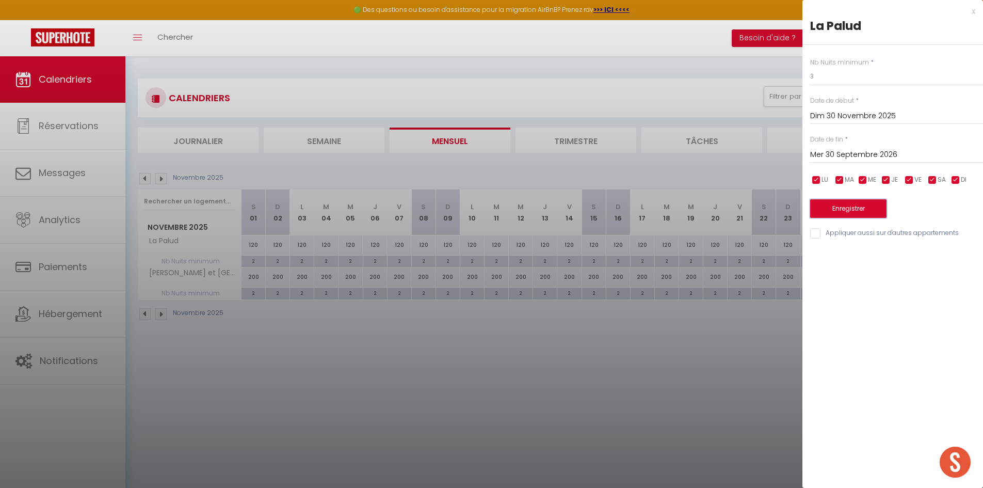
click at [855, 214] on button "Enregistrer" at bounding box center [848, 208] width 76 height 19
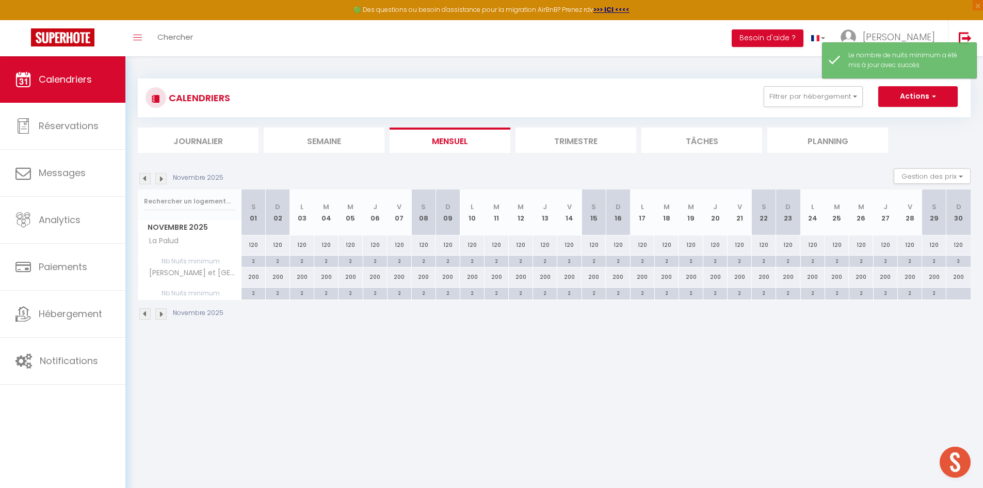
click at [960, 294] on div at bounding box center [958, 294] width 25 height 12
type input "Dim 30 Novembre 2025"
type input "Lun 01 Décembre 2025"
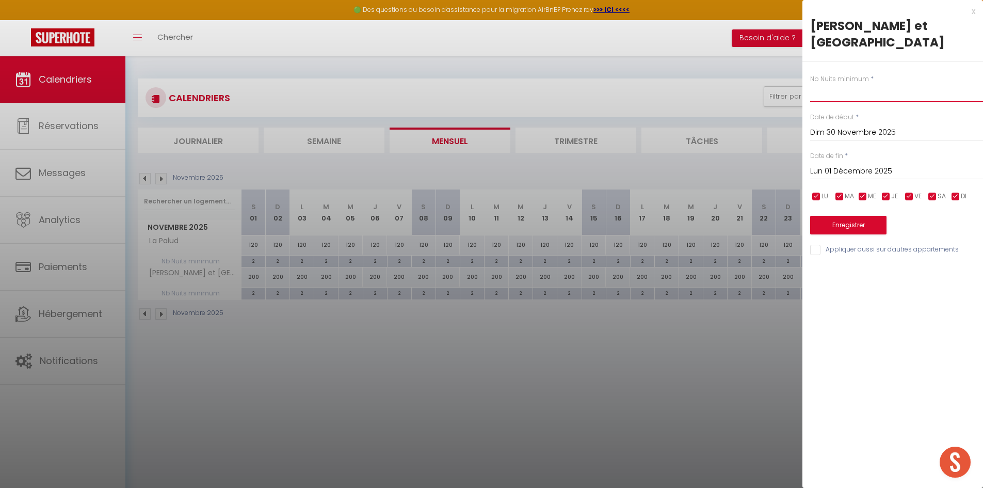
click at [820, 84] on input "text" at bounding box center [896, 93] width 173 height 19
type input "3"
click at [877, 165] on input "Lun 01 Décembre 2025" at bounding box center [896, 171] width 173 height 13
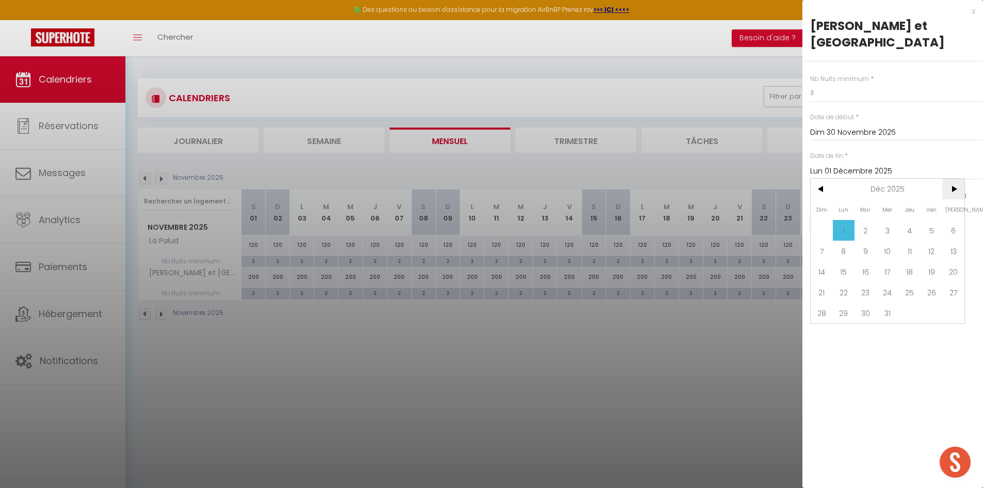
click at [958, 179] on span ">" at bounding box center [954, 189] width 22 height 21
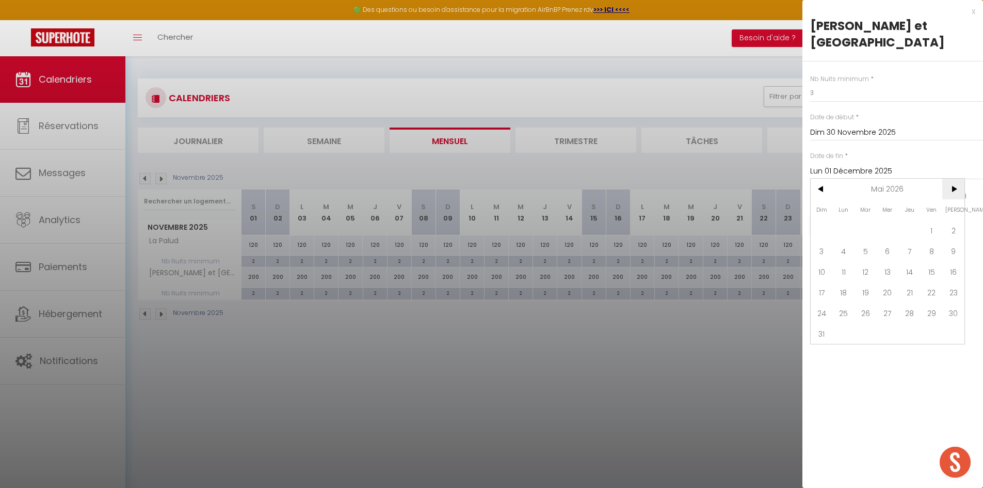
click at [958, 179] on span ">" at bounding box center [954, 189] width 22 height 21
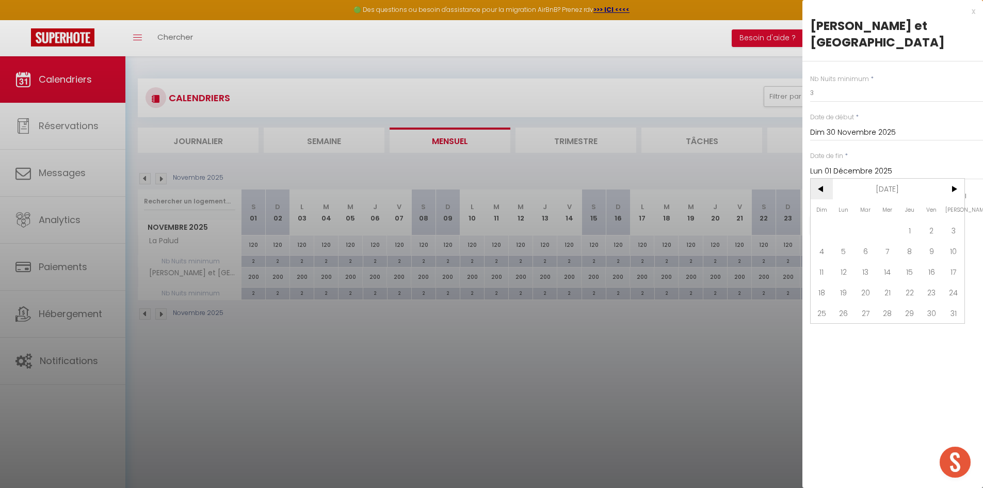
click at [822, 179] on span "<" at bounding box center [822, 189] width 22 height 21
click at [892, 303] on span "30" at bounding box center [888, 313] width 22 height 21
type input "Mer 30 Septembre 2026"
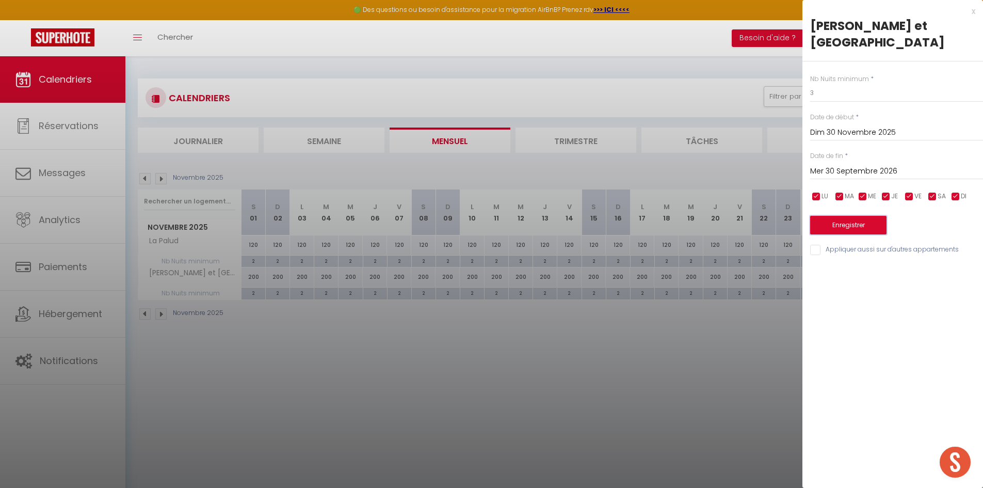
click at [851, 216] on button "Enregistrer" at bounding box center [848, 225] width 76 height 19
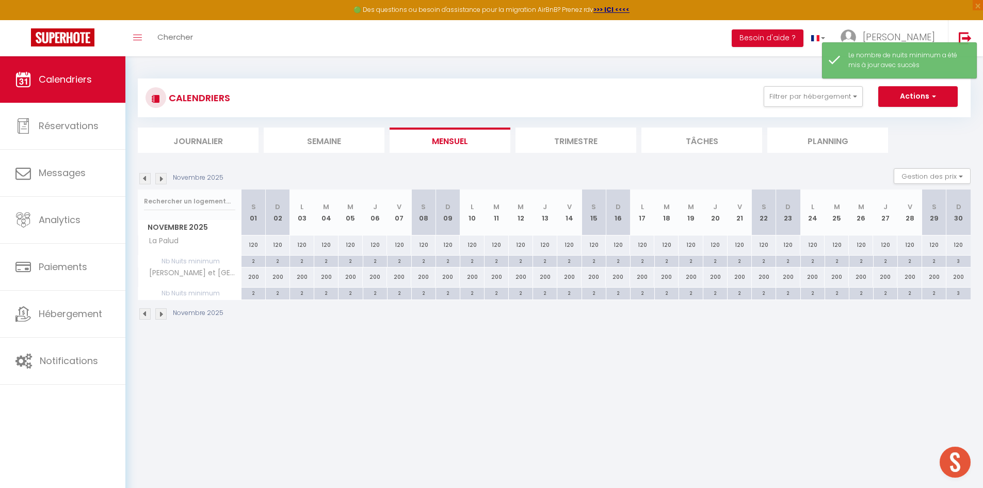
click at [842, 321] on div "Novembre 2025" at bounding box center [554, 315] width 833 height 30
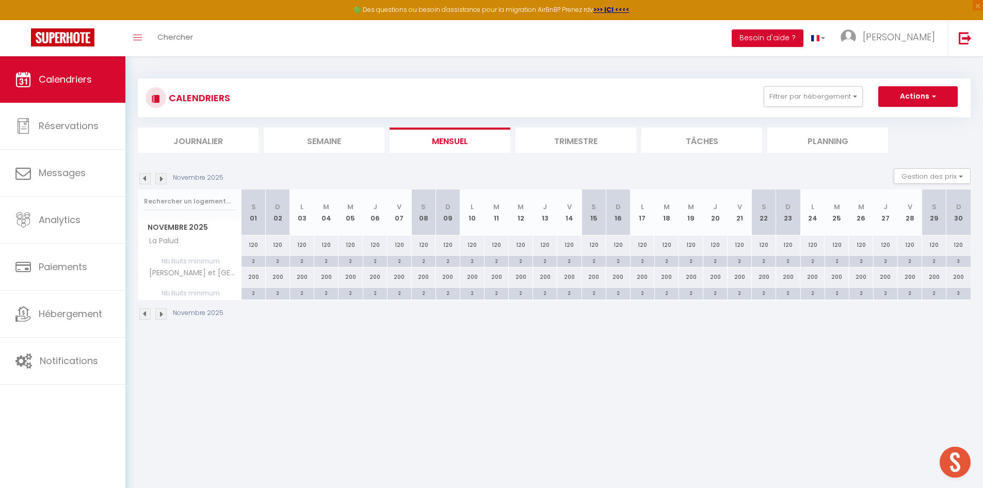
click at [958, 247] on div "120" at bounding box center [959, 244] width 24 height 19
type input "120"
type input "Dim 30 Novembre 2025"
type input "Lun 01 Décembre 2025"
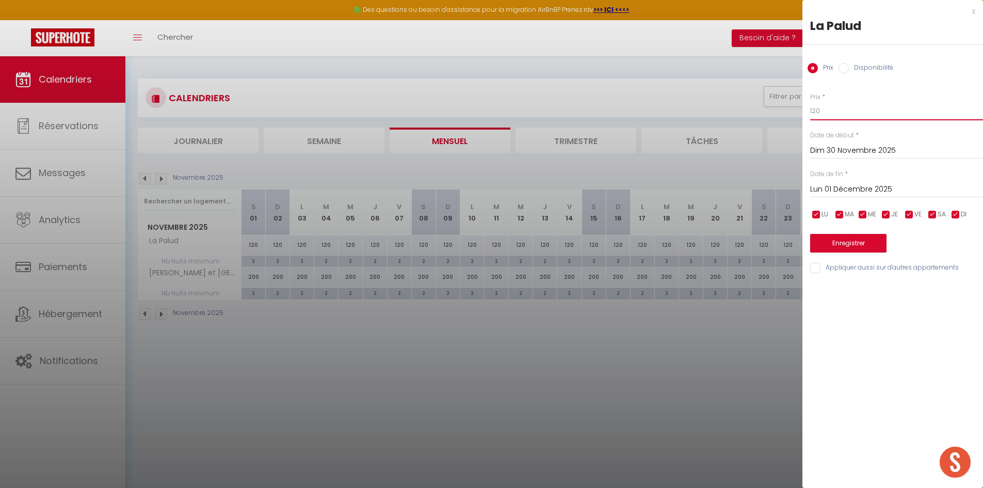
click at [880, 108] on input "120" at bounding box center [896, 111] width 173 height 19
type input "150"
click at [874, 183] on input "Lun 01 Décembre 2025" at bounding box center [896, 189] width 173 height 13
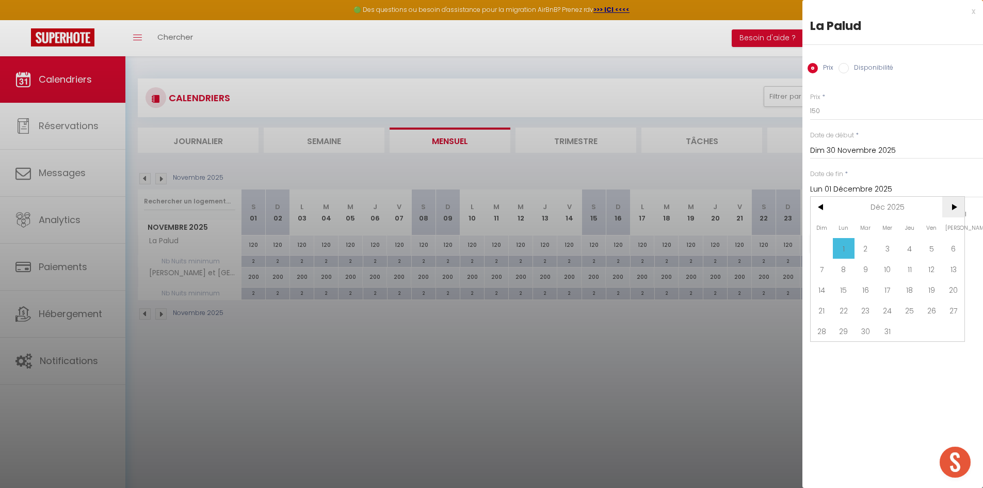
click at [950, 210] on span ">" at bounding box center [954, 207] width 22 height 21
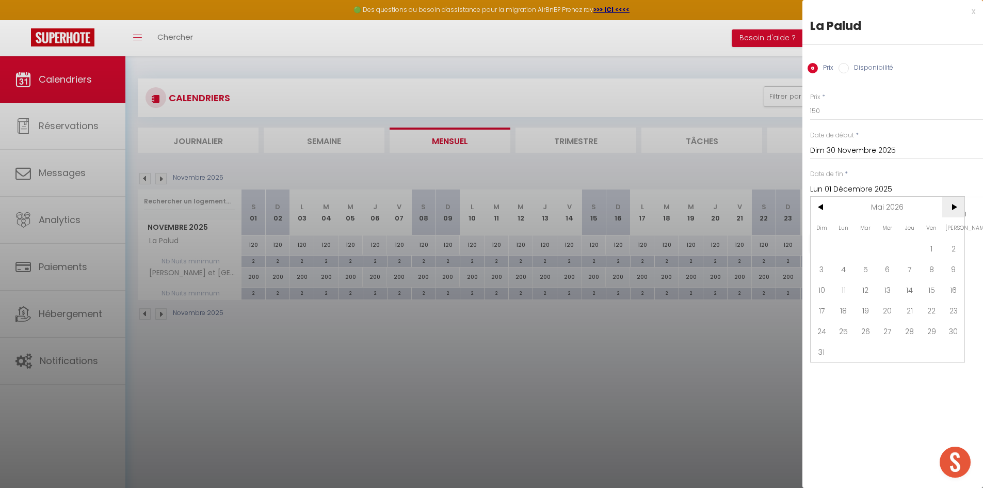
click at [950, 210] on span ">" at bounding box center [954, 207] width 22 height 21
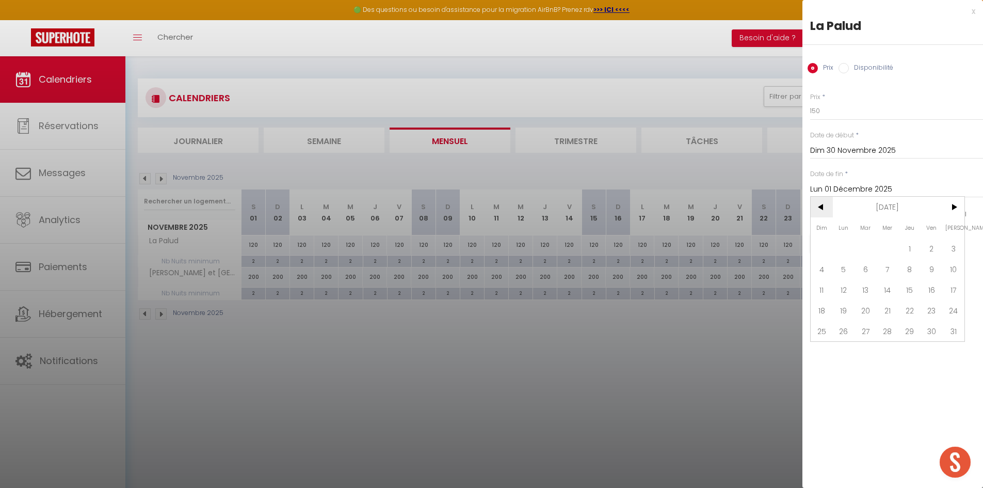
click at [829, 204] on span "<" at bounding box center [822, 207] width 22 height 21
click at [892, 326] on span "30" at bounding box center [888, 331] width 22 height 21
type input "Mer 30 Septembre 2026"
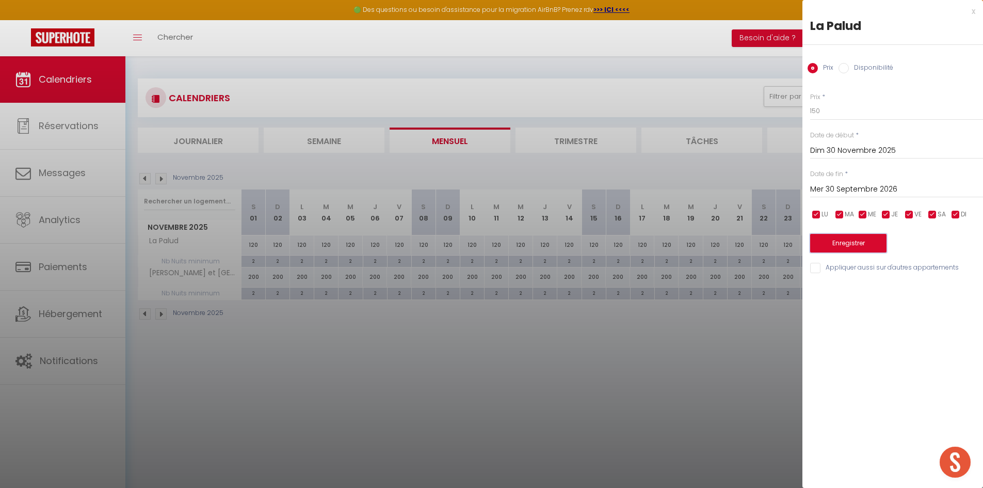
click at [877, 241] on button "Enregistrer" at bounding box center [848, 243] width 76 height 19
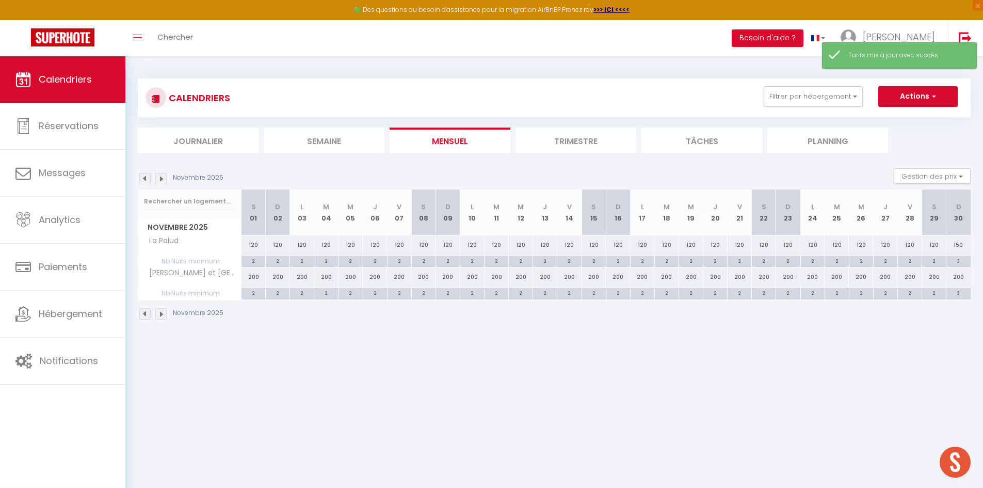
click at [955, 279] on div "200" at bounding box center [959, 276] width 24 height 19
type input "200"
type input "Dim 30 Novembre 2025"
type input "Lun 01 Décembre 2025"
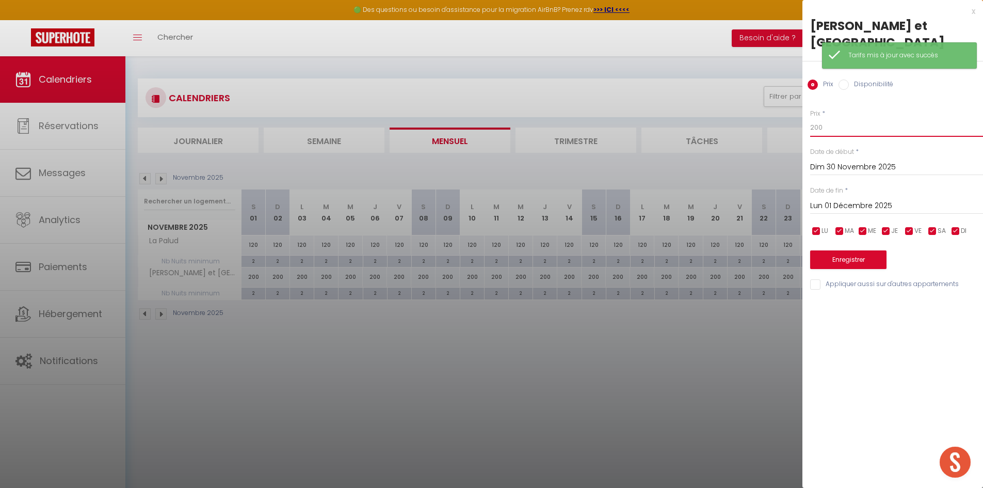
click at [832, 118] on input "200" at bounding box center [896, 127] width 173 height 19
type input "2"
type input "7"
type input "90"
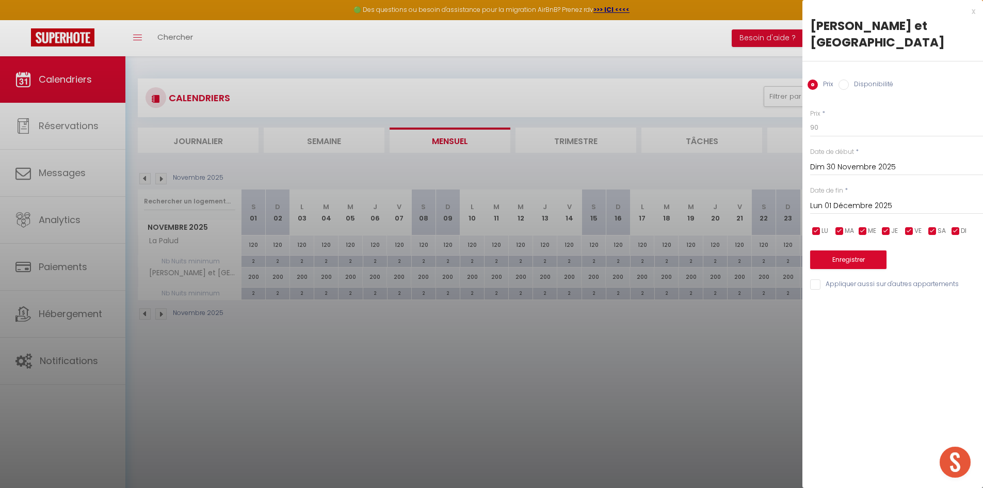
click at [882, 199] on input "Lun 01 Décembre 2025" at bounding box center [896, 205] width 173 height 13
click at [957, 213] on span ">" at bounding box center [954, 223] width 22 height 21
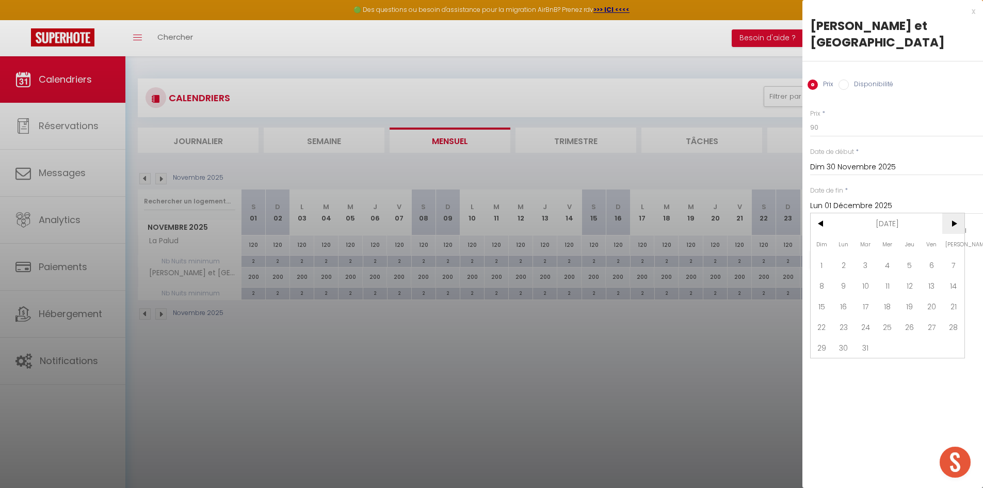
click at [957, 213] on span ">" at bounding box center [954, 223] width 22 height 21
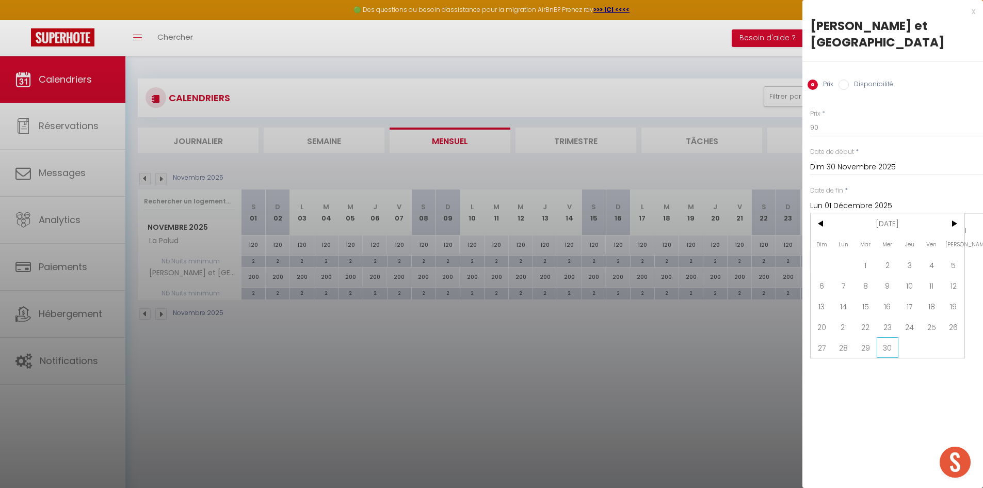
click at [890, 337] on span "30" at bounding box center [888, 347] width 22 height 21
type input "Mer 30 Septembre 2026"
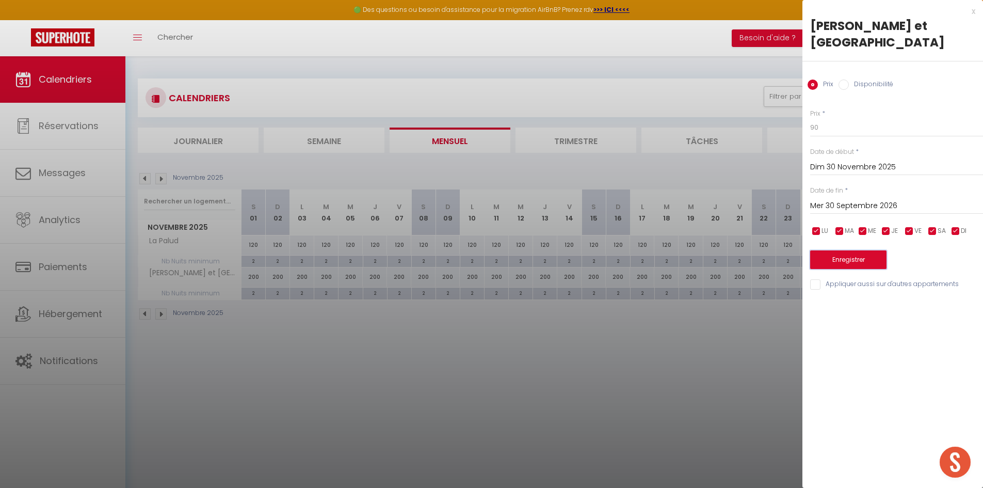
click at [857, 250] on button "Enregistrer" at bounding box center [848, 259] width 76 height 19
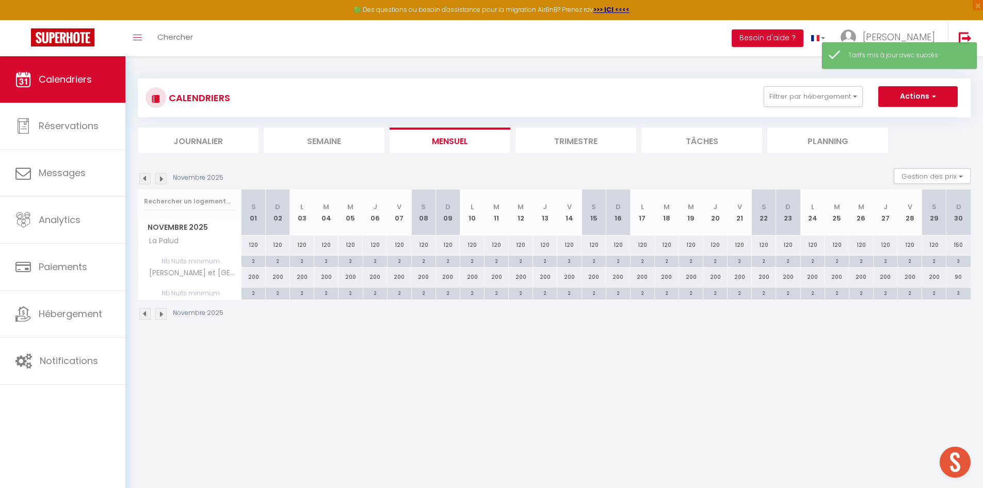
click at [144, 176] on img at bounding box center [144, 178] width 11 height 11
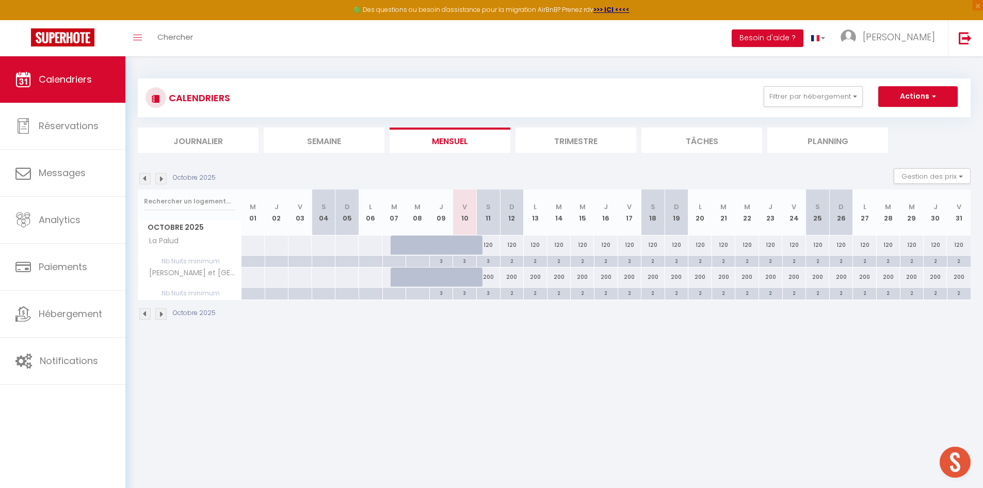
click at [492, 277] on div "200" at bounding box center [488, 276] width 24 height 19
type input "200"
type input "Sam 11 Octobre 2025"
type input "Dim 12 Octobre 2025"
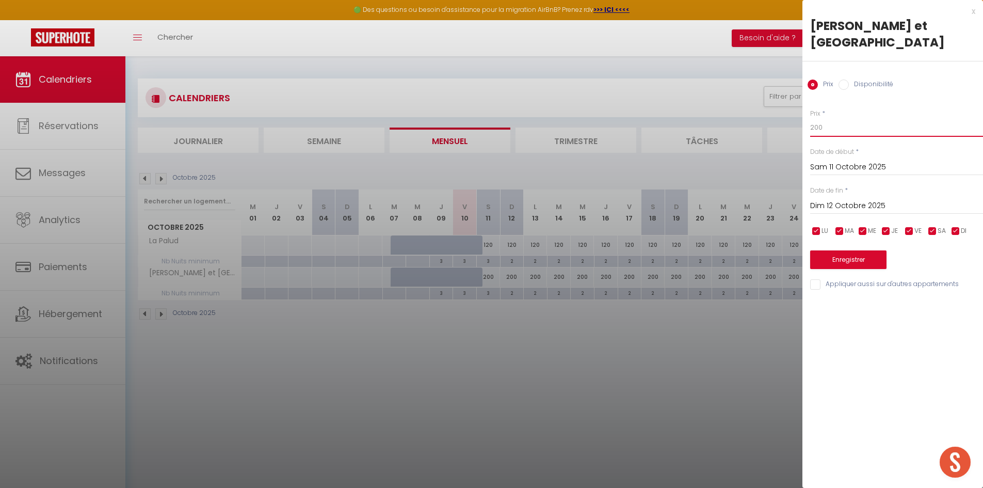
click at [833, 118] on input "200" at bounding box center [896, 127] width 173 height 19
type input "2"
type input "70"
click at [882, 199] on input "Dim 12 Octobre 2025" at bounding box center [896, 205] width 173 height 13
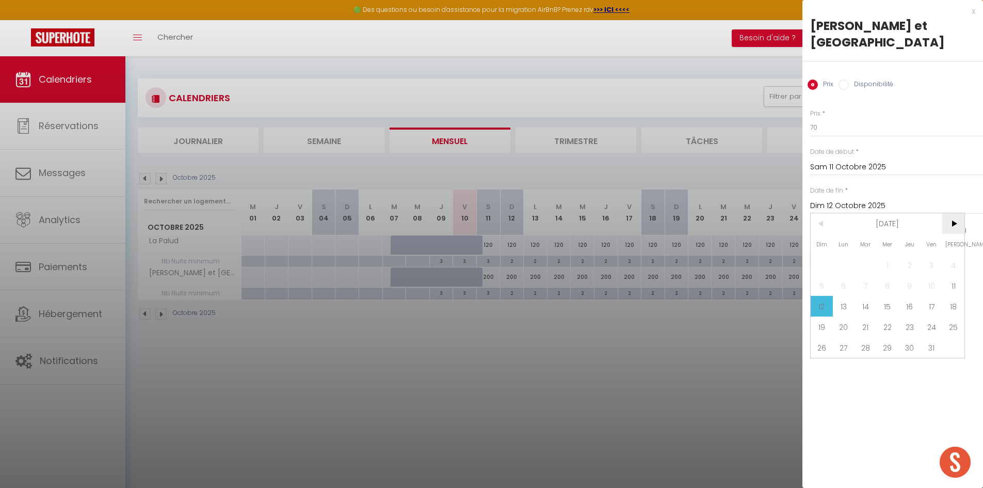
click at [961, 213] on span ">" at bounding box center [954, 223] width 22 height 21
click at [823, 213] on span "<" at bounding box center [822, 223] width 22 height 21
click at [826, 358] on span "30" at bounding box center [822, 368] width 22 height 21
type input "Dim 30 Novembre 2025"
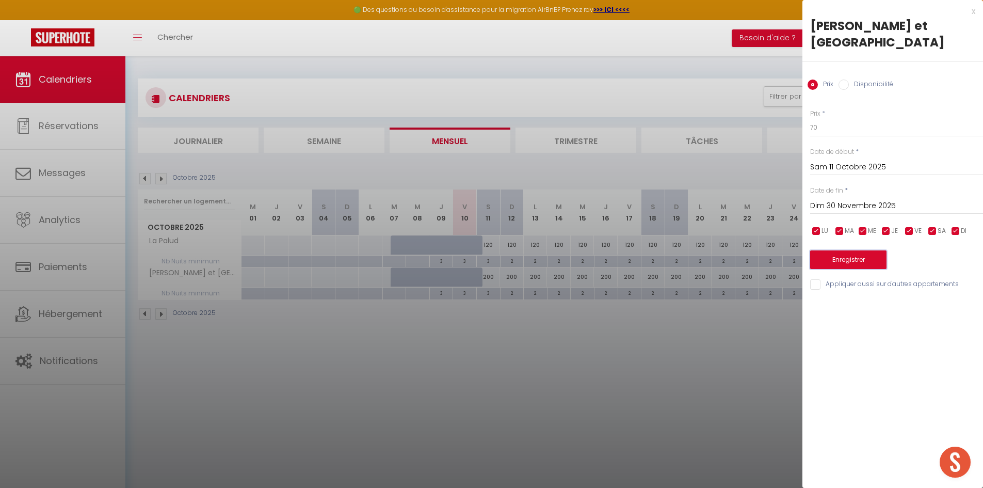
click at [869, 250] on button "Enregistrer" at bounding box center [848, 259] width 76 height 19
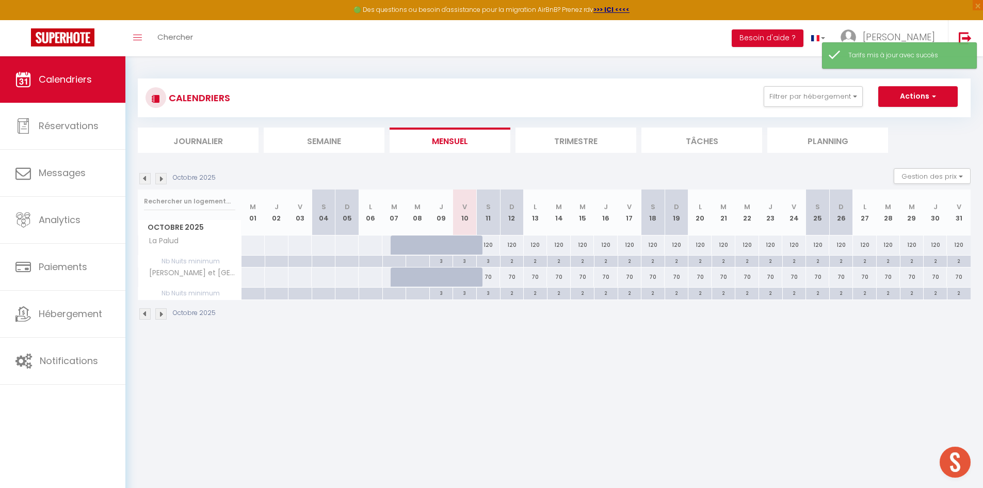
click at [161, 183] on img at bounding box center [160, 178] width 11 height 11
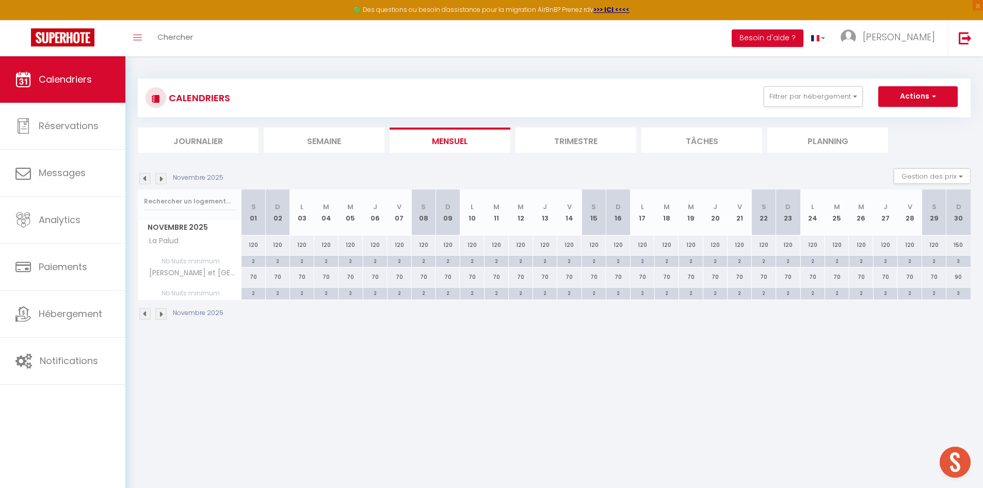
click at [143, 179] on img at bounding box center [144, 178] width 11 height 11
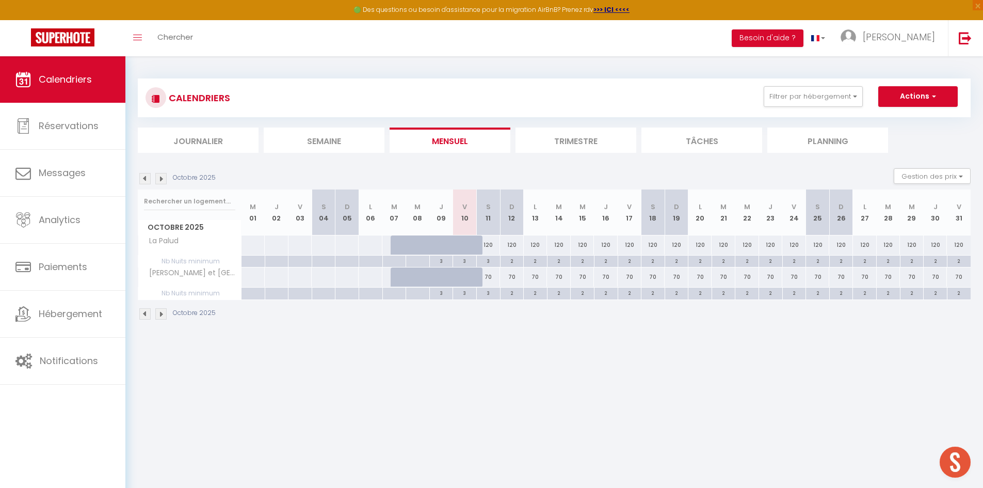
click at [161, 179] on img at bounding box center [160, 178] width 11 height 11
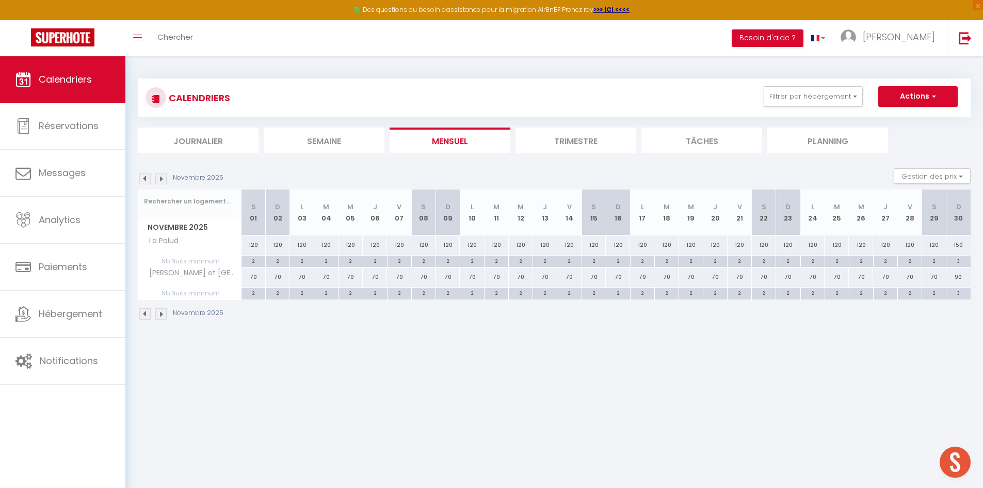
click at [161, 179] on img at bounding box center [160, 178] width 11 height 11
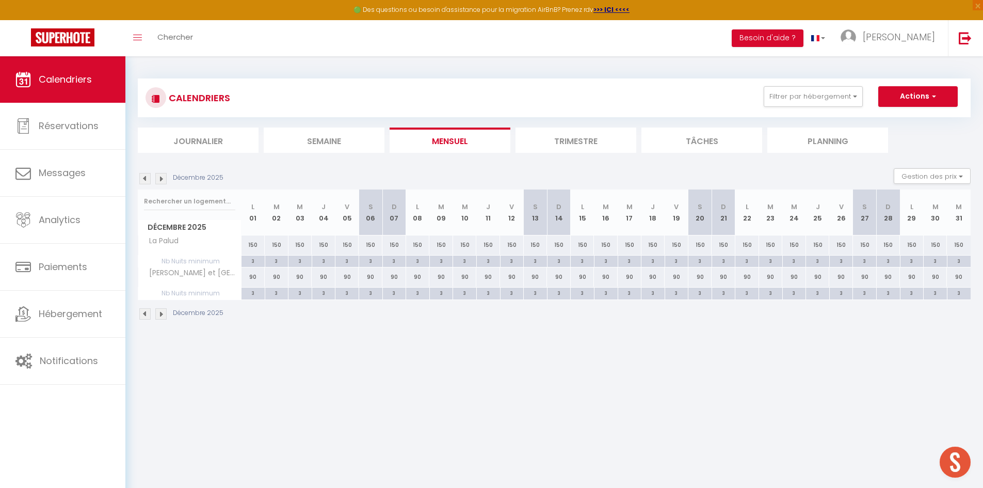
click at [161, 179] on img at bounding box center [160, 178] width 11 height 11
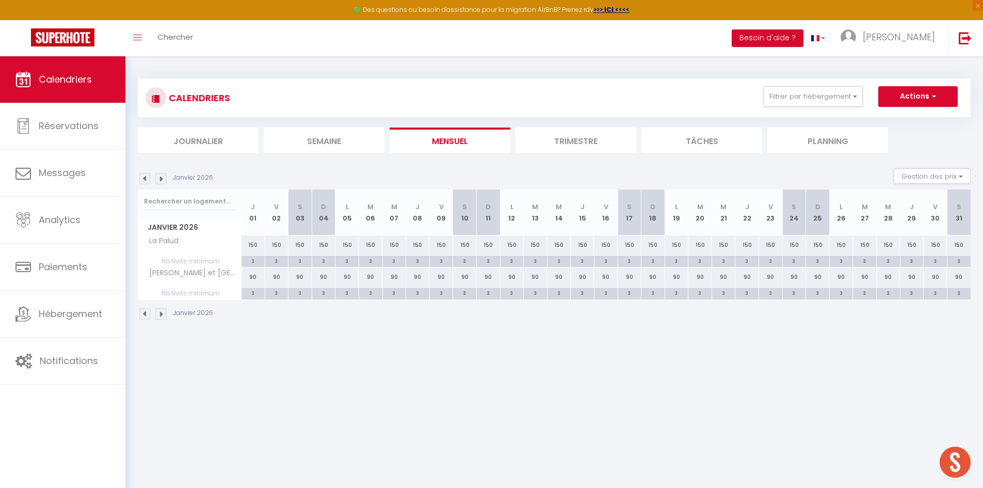
click at [142, 180] on img at bounding box center [144, 178] width 11 height 11
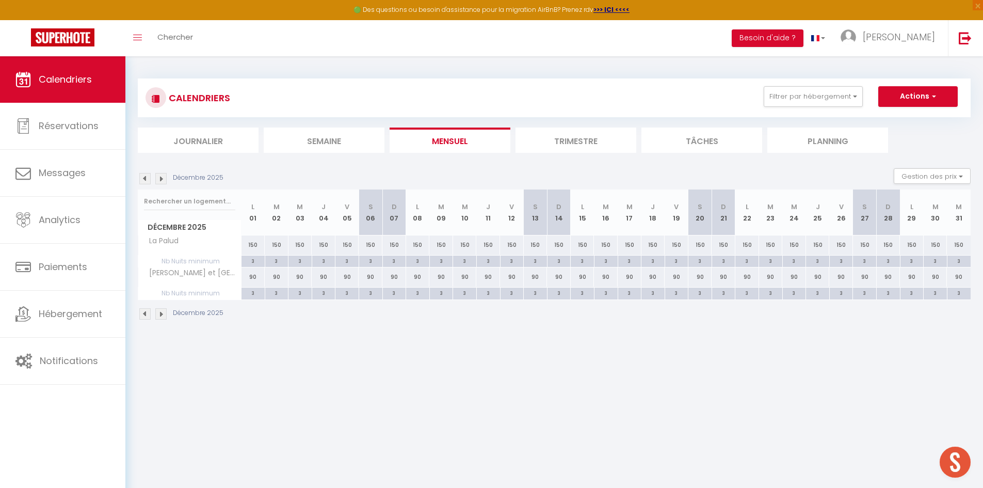
click at [142, 180] on img at bounding box center [144, 178] width 11 height 11
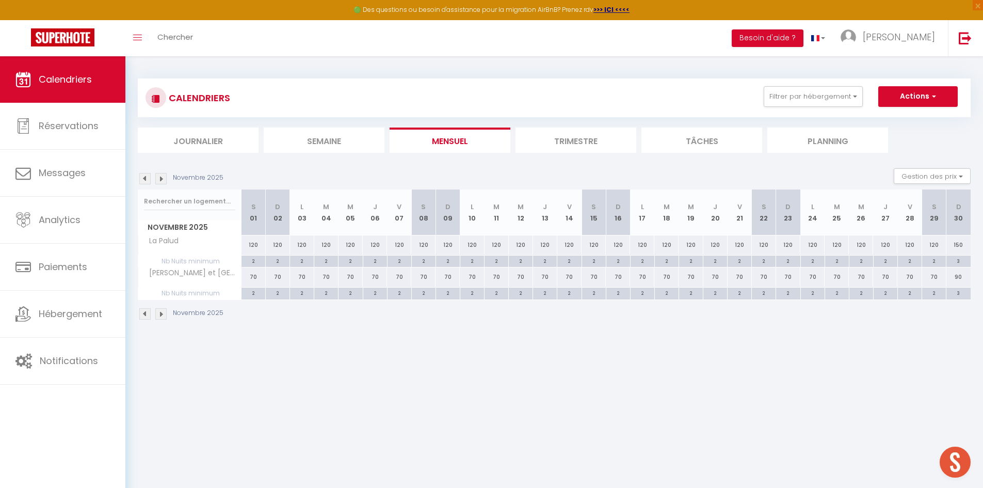
click at [142, 180] on img at bounding box center [144, 178] width 11 height 11
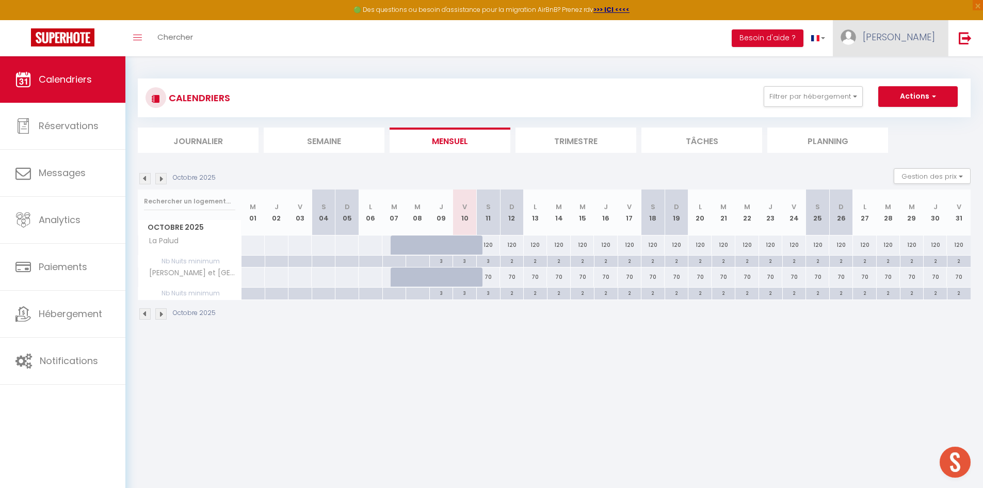
click at [905, 42] on link "[PERSON_NAME]" at bounding box center [890, 38] width 115 height 36
click at [902, 89] on link "Équipe" at bounding box center [907, 91] width 76 height 18
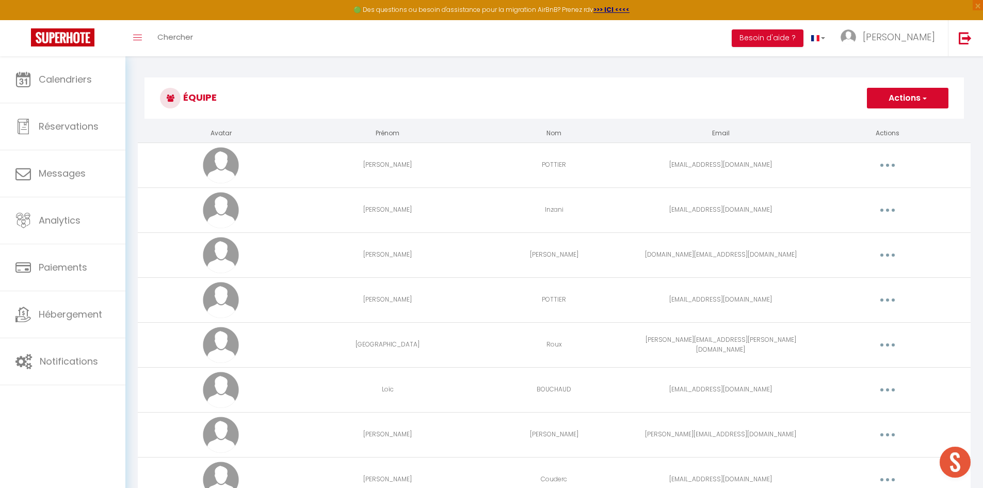
click at [875, 98] on button "Actions" at bounding box center [908, 98] width 82 height 21
click at [884, 119] on link "Ajouter un nouvel utilisateur" at bounding box center [887, 120] width 122 height 13
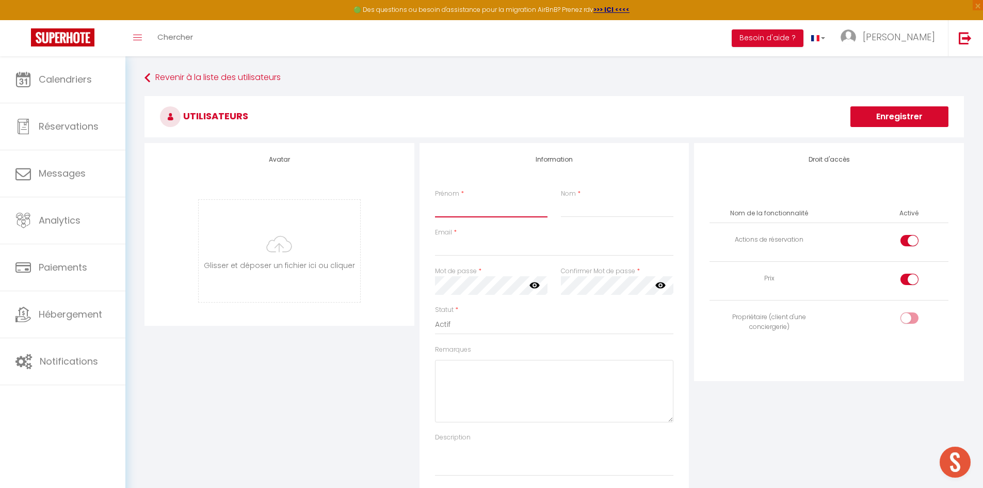
click at [500, 210] on input "Prénom" at bounding box center [491, 208] width 113 height 19
type input "[PERSON_NAME]"
click at [582, 202] on input "Nom" at bounding box center [617, 208] width 113 height 19
type input "Royer"
click at [473, 246] on input "Email" at bounding box center [554, 246] width 239 height 19
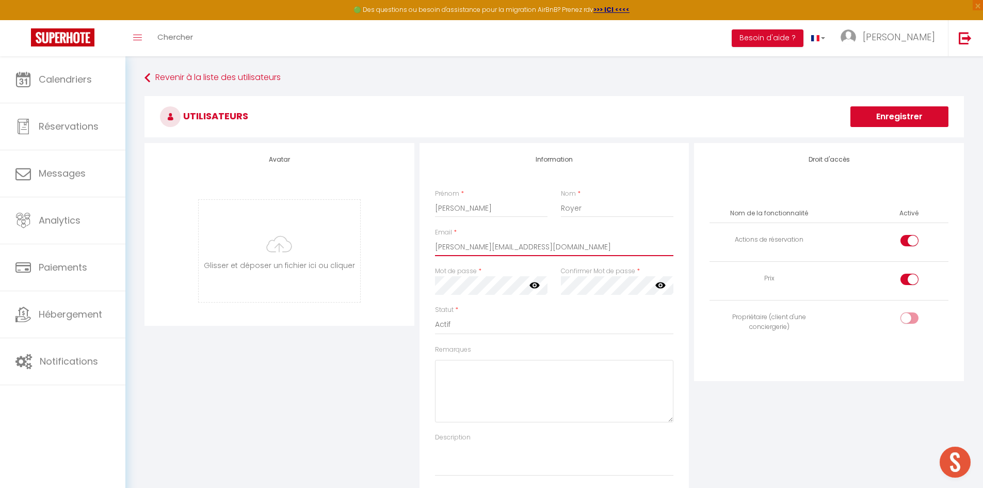
type input "[PERSON_NAME][EMAIL_ADDRESS][DOMAIN_NAME]"
click at [436, 247] on input "[PERSON_NAME][EMAIL_ADDRESS][DOMAIN_NAME]" at bounding box center [554, 246] width 239 height 19
drag, startPoint x: 436, startPoint y: 247, endPoint x: 442, endPoint y: 247, distance: 6.7
click at [442, 247] on input "[PERSON_NAME][EMAIL_ADDRESS][DOMAIN_NAME]" at bounding box center [554, 246] width 239 height 19
click at [399, 261] on div "Avatar [PERSON_NAME] et déposer un fichier ici ou cliquer Ooops, something wron…" at bounding box center [280, 234] width 270 height 183
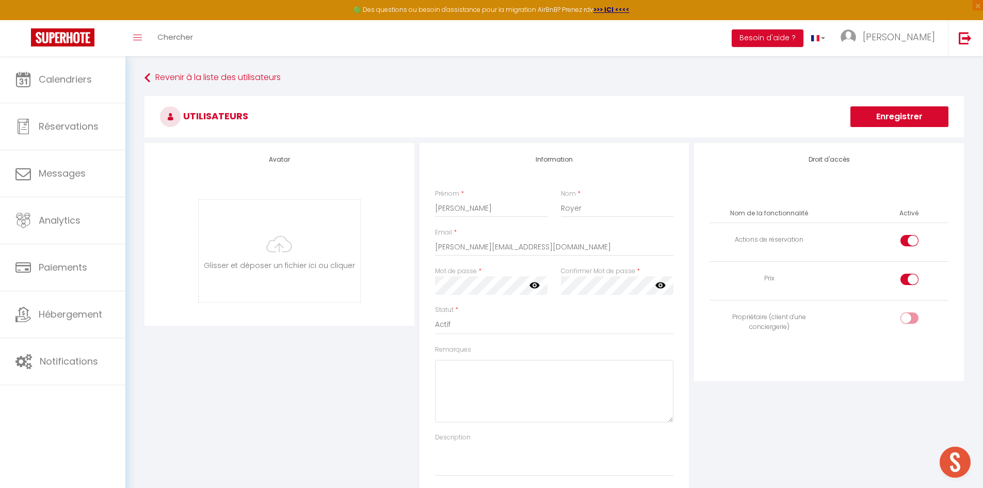
click at [411, 290] on div "Avatar [PERSON_NAME] et déposer un fichier ici ou cliquer Ooops, something wron…" at bounding box center [280, 234] width 270 height 183
click at [912, 243] on input "checkbox" at bounding box center [919, 242] width 18 height 15
checkbox input "false"
click at [909, 276] on div at bounding box center [910, 279] width 18 height 11
click at [910, 276] on input "checkbox" at bounding box center [919, 281] width 18 height 15
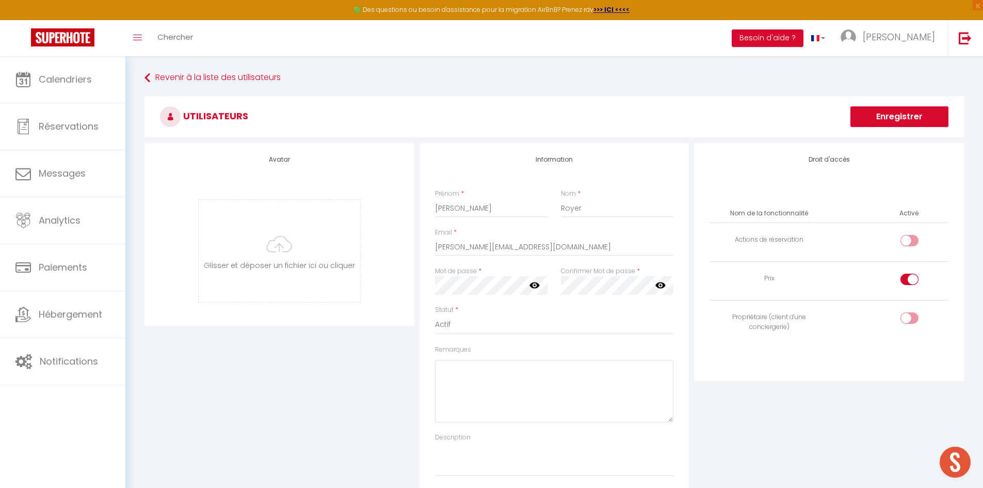
checkbox input "false"
click at [910, 323] on input "checkbox" at bounding box center [919, 319] width 18 height 15
checkbox input "true"
click at [695, 323] on div "Droit d'accès Nom de la fonctionnalité Activé Actions de réservation Prix Propr…" at bounding box center [829, 262] width 270 height 238
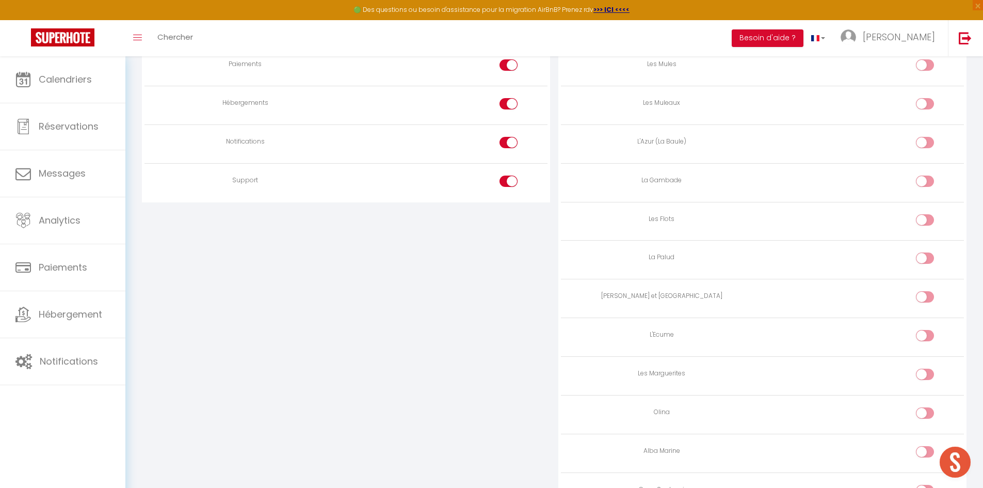
scroll to position [1019, 0]
click at [925, 253] on input "checkbox" at bounding box center [934, 259] width 18 height 15
checkbox input "true"
click at [930, 293] on input "checkbox" at bounding box center [934, 298] width 18 height 15
checkbox input "true"
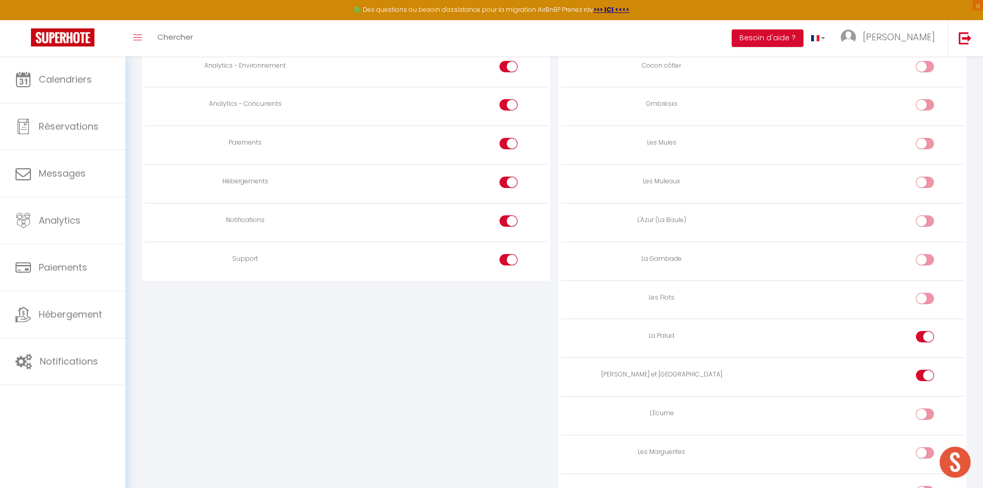
scroll to position [937, 0]
click at [512, 231] on input "checkbox" at bounding box center [517, 225] width 18 height 15
checkbox input "false"
click at [511, 180] on input "checkbox" at bounding box center [517, 186] width 18 height 15
checkbox input "false"
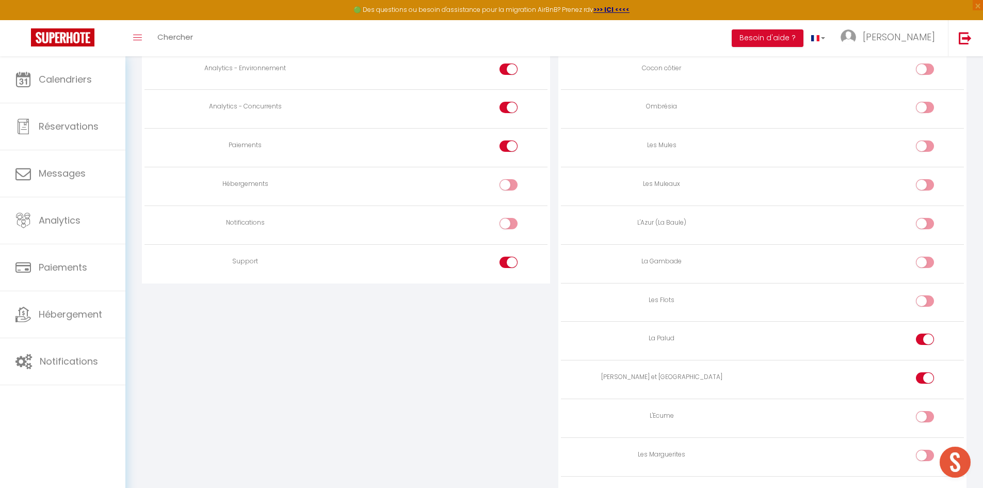
click at [510, 149] on input "checkbox" at bounding box center [517, 147] width 18 height 15
checkbox input "false"
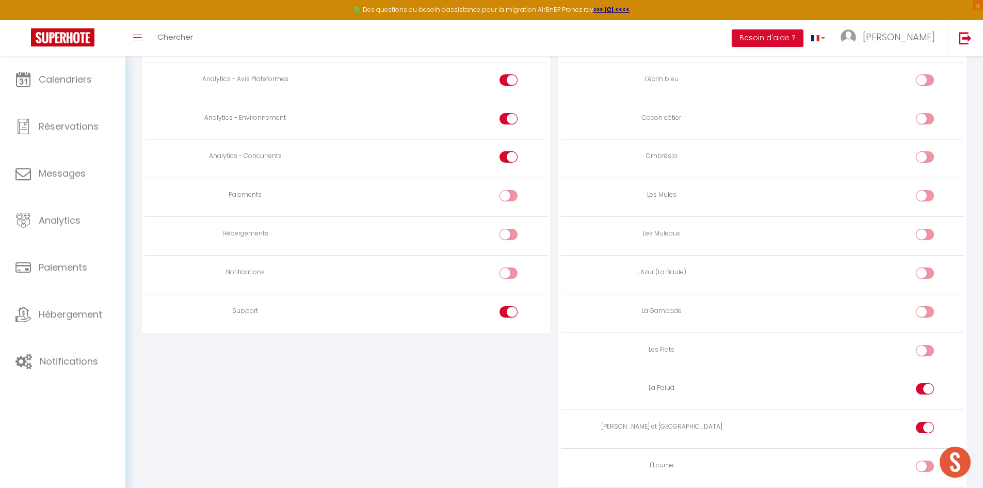
scroll to position [887, 0]
click at [510, 153] on input "checkbox" at bounding box center [517, 159] width 18 height 15
checkbox input "false"
click at [509, 122] on input "checkbox" at bounding box center [517, 121] width 18 height 15
checkbox input "false"
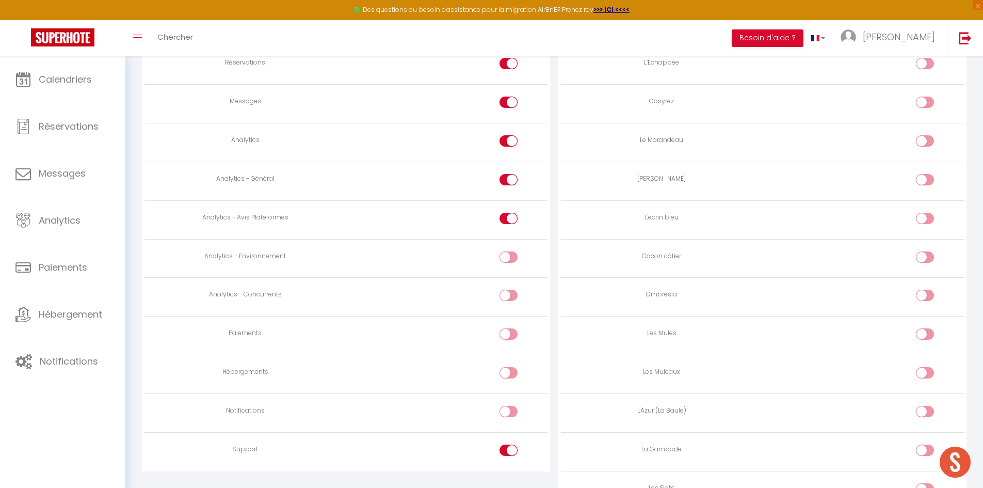
scroll to position [749, 0]
click at [507, 224] on div at bounding box center [509, 218] width 18 height 11
click at [508, 224] on input "checkbox" at bounding box center [517, 220] width 18 height 15
checkbox input "false"
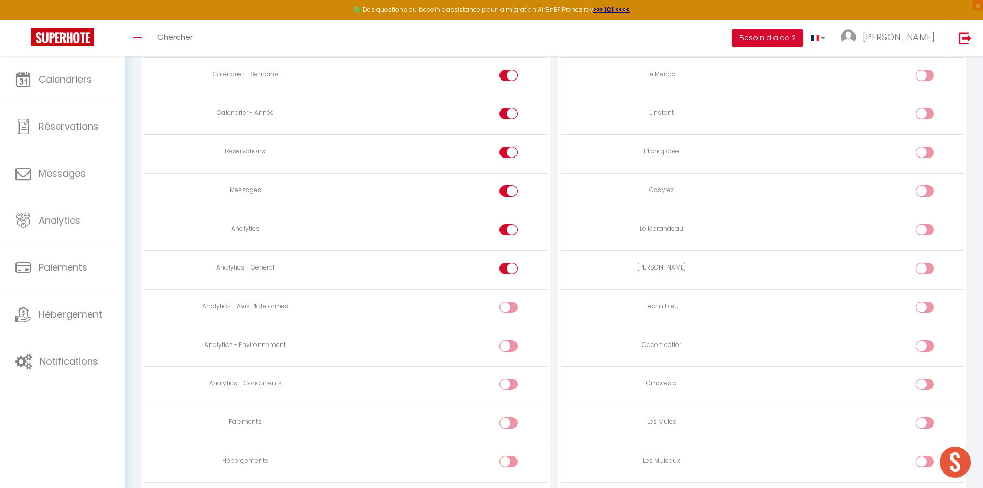
scroll to position [660, 0]
click at [508, 193] on div at bounding box center [509, 191] width 18 height 11
click at [508, 193] on input "checkbox" at bounding box center [517, 193] width 18 height 15
checkbox input "false"
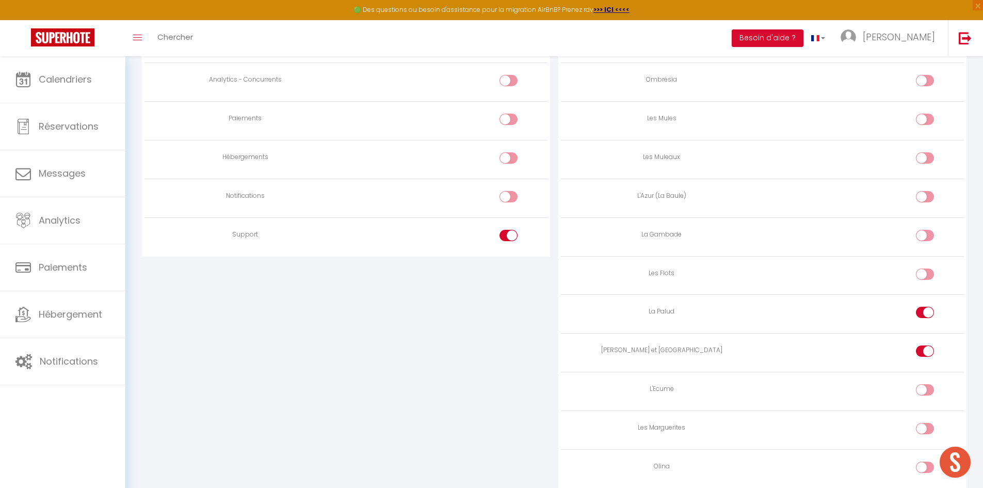
scroll to position [965, 0]
click at [510, 241] on input "checkbox" at bounding box center [517, 236] width 18 height 15
checkbox input "false"
click at [511, 199] on input "checkbox" at bounding box center [517, 197] width 18 height 15
checkbox input "true"
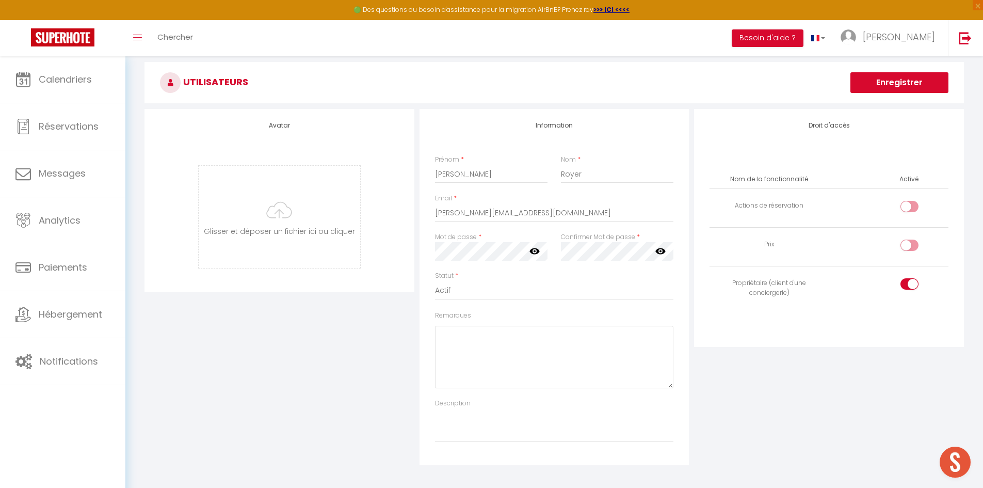
scroll to position [0, 0]
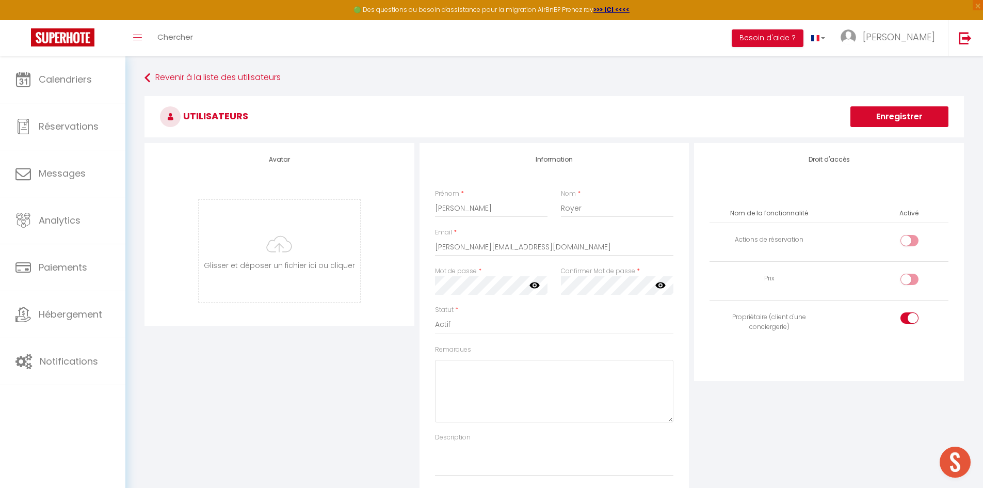
click at [886, 121] on button "Enregistrer" at bounding box center [900, 116] width 98 height 21
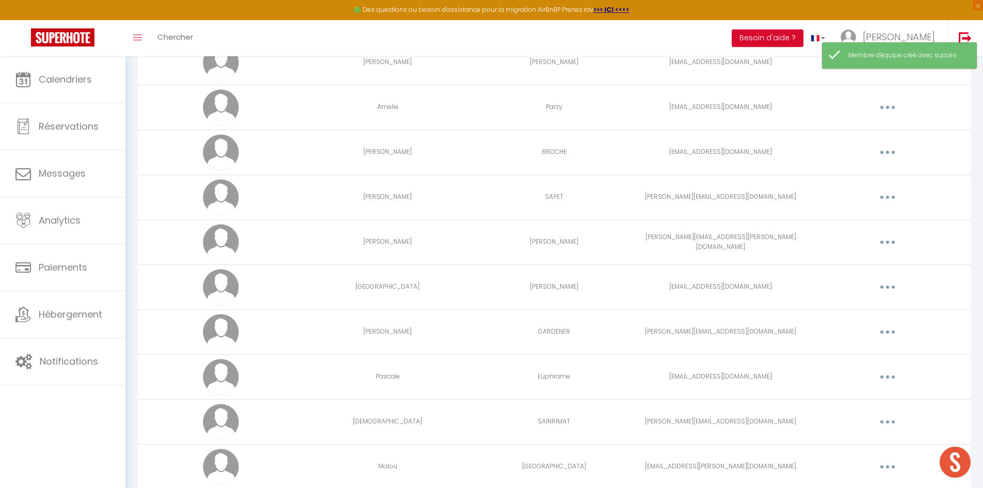
scroll to position [1619, 0]
